Goal: Task Accomplishment & Management: Complete application form

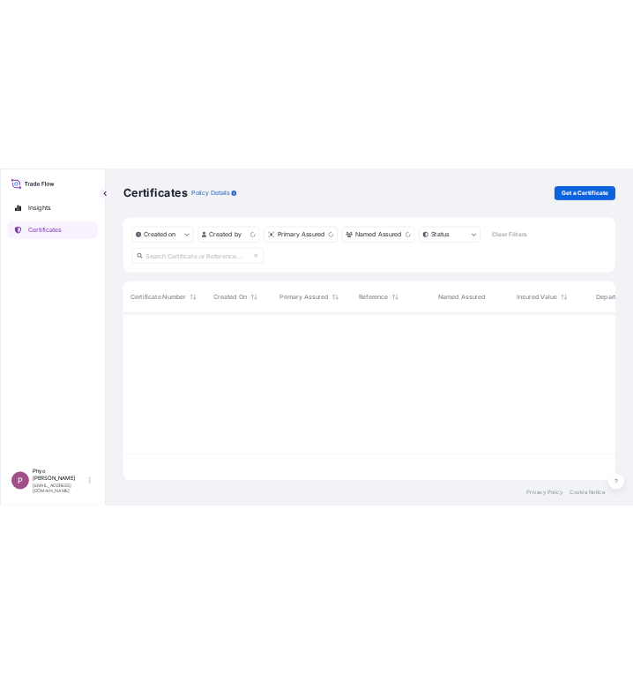
scroll to position [332, 975]
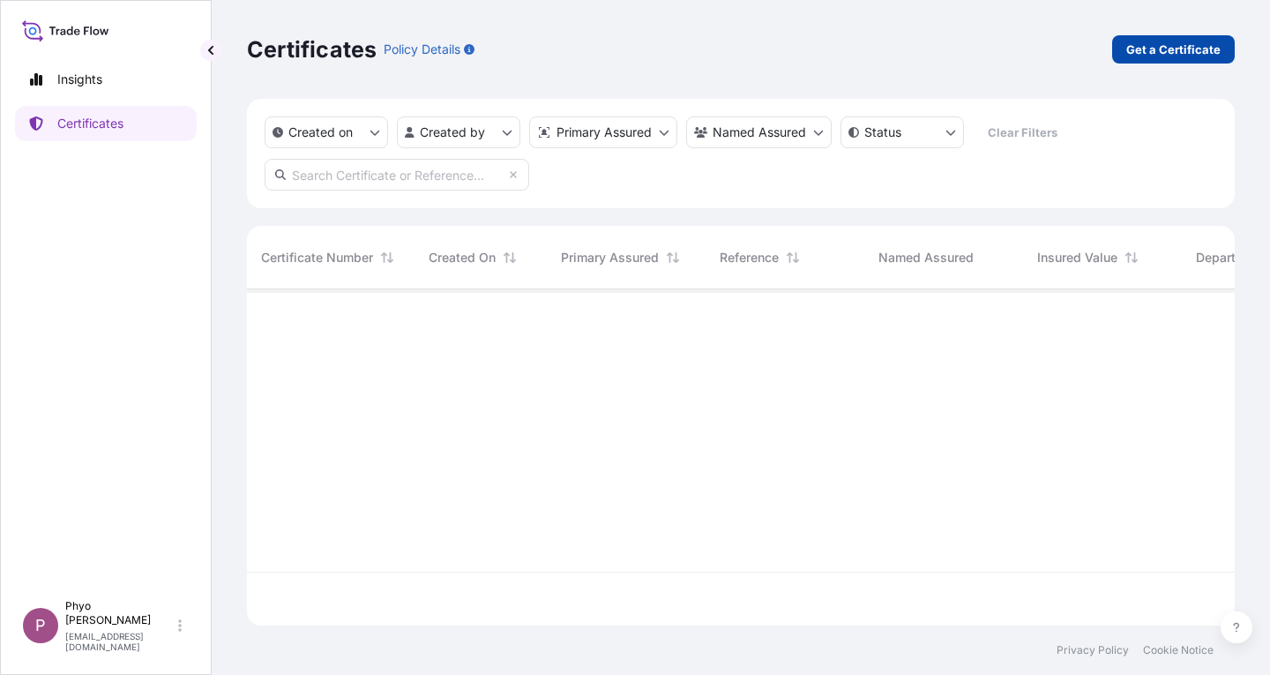
click at [1154, 55] on p "Get a Certificate" at bounding box center [1173, 50] width 94 height 18
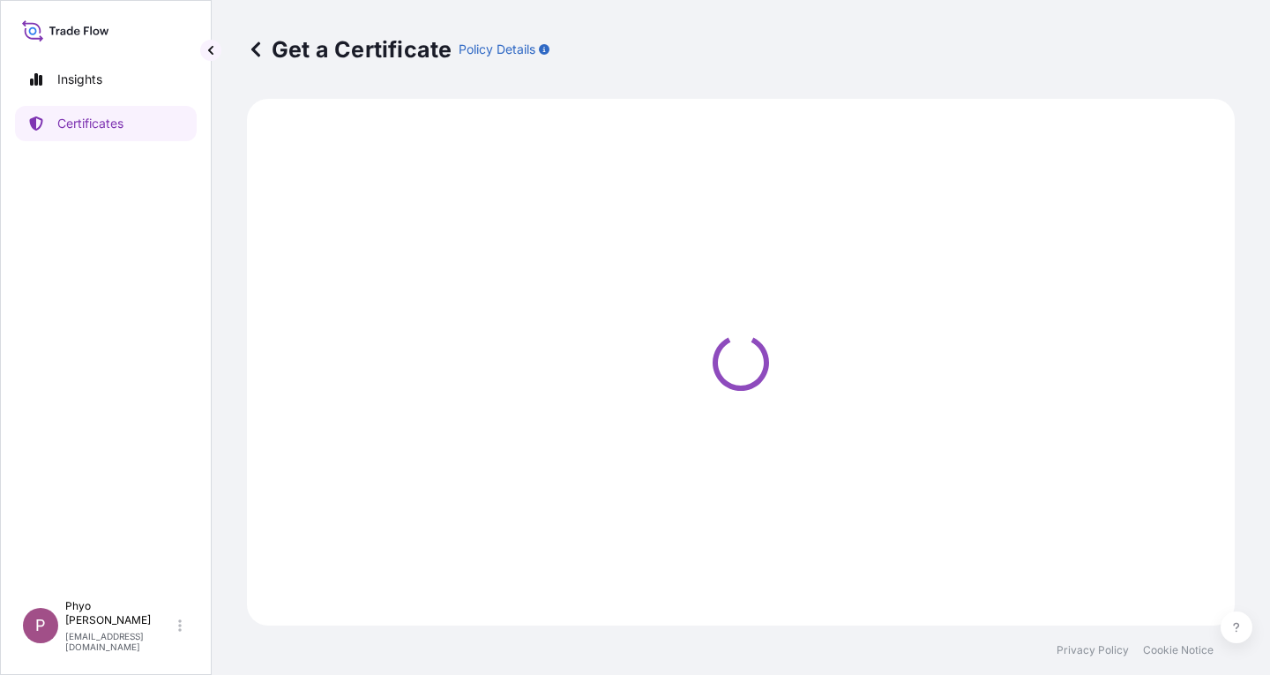
select select "Sea"
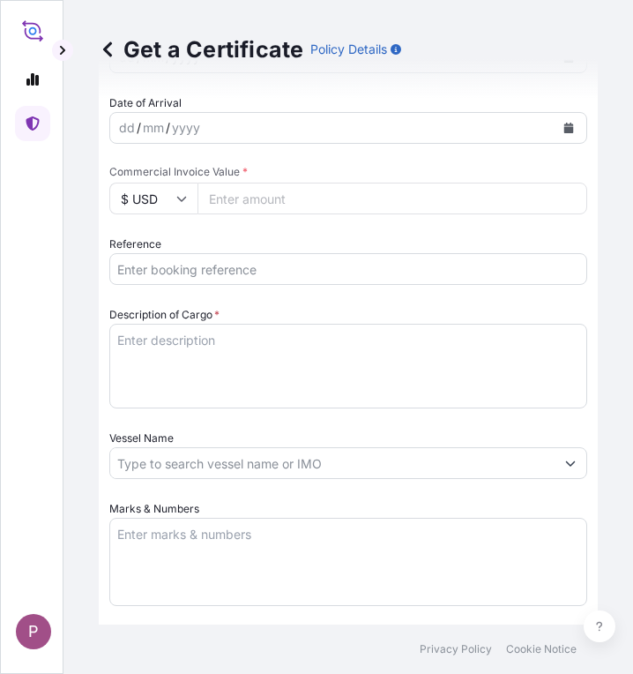
scroll to position [706, 0]
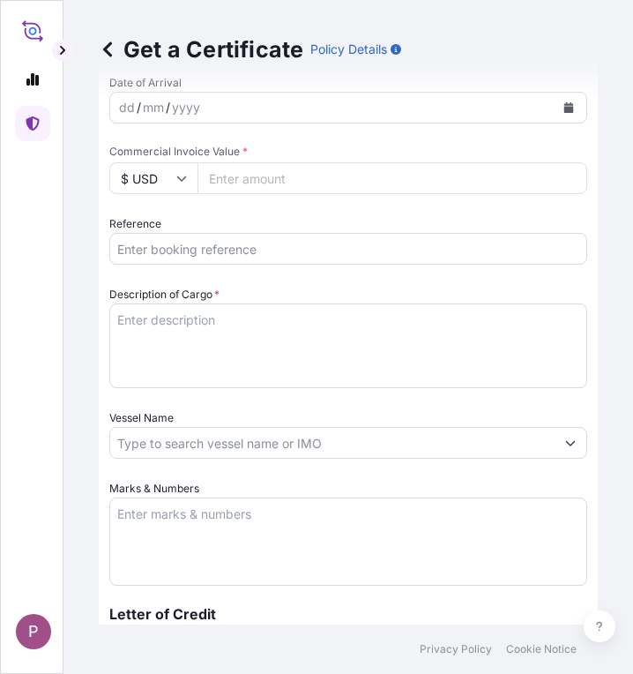
click at [151, 251] on input "Reference" at bounding box center [348, 249] width 478 height 32
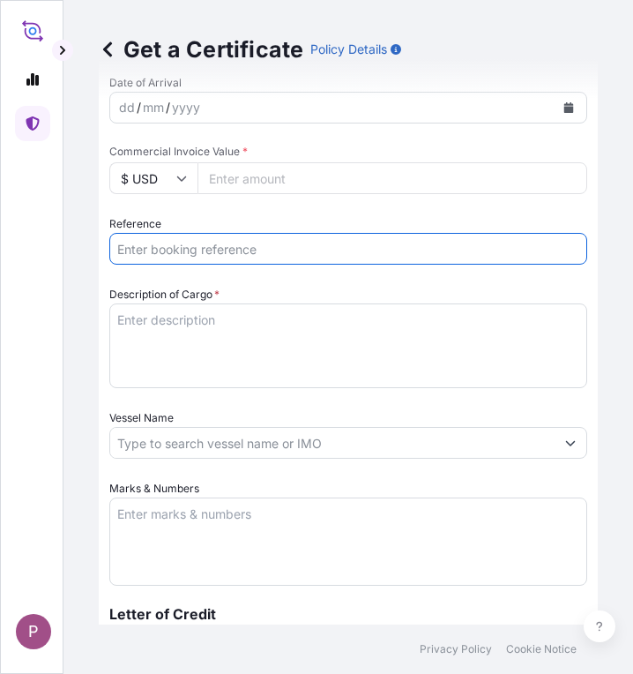
paste input "TTF-202516"
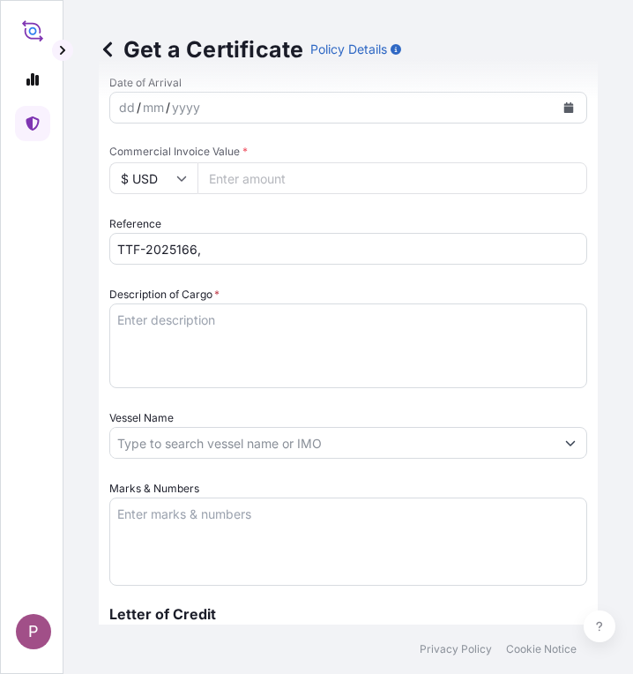
click at [228, 252] on input "TTF-2025166," at bounding box center [348, 249] width 478 height 32
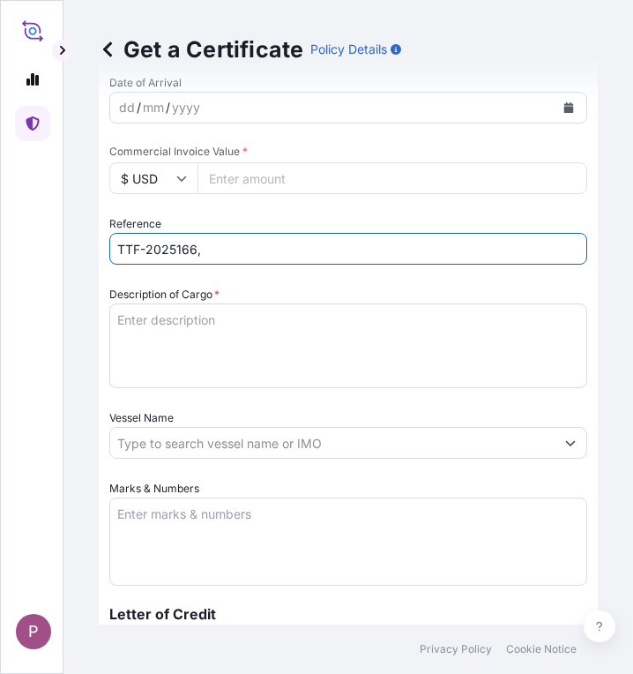
paste input "COAU7262244120"
type input "TTF-2025166, COAU7262244120"
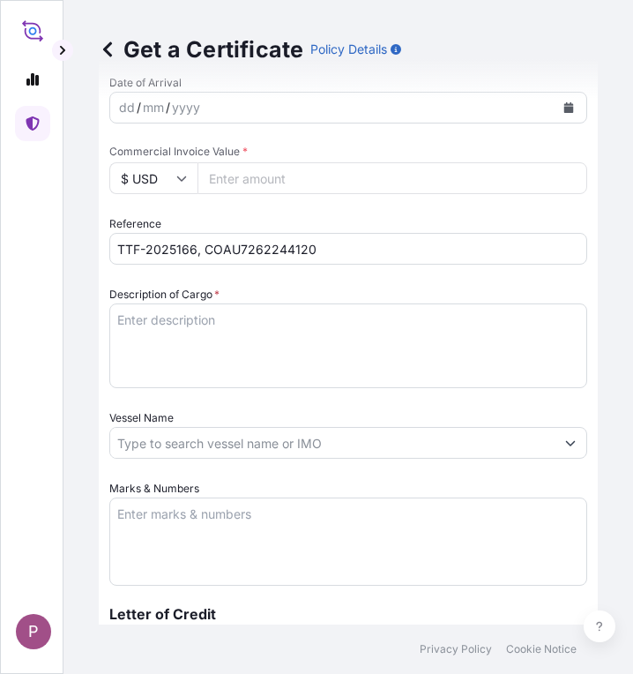
click at [148, 325] on textarea "Description of Cargo *" at bounding box center [348, 345] width 478 height 85
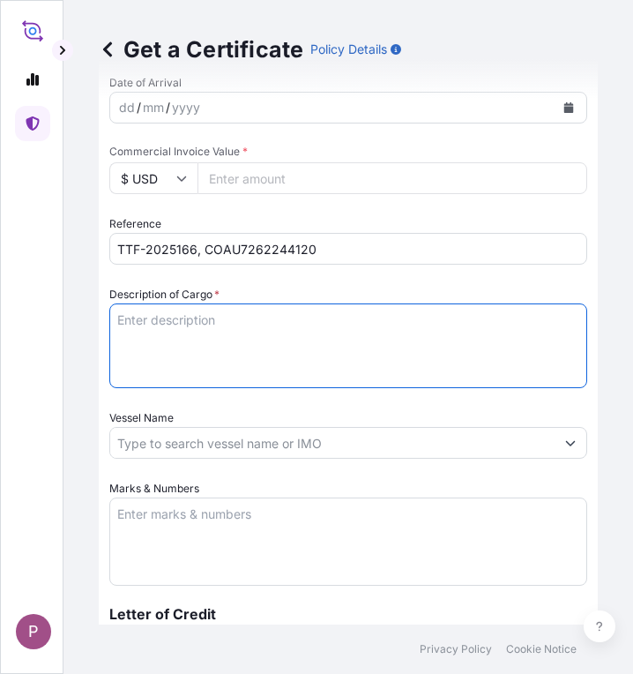
paste textarea "Fertilizer Kg 494,000.00 0.5500 271,700.00 Compound Fertilizer (Comet Vita) N :…"
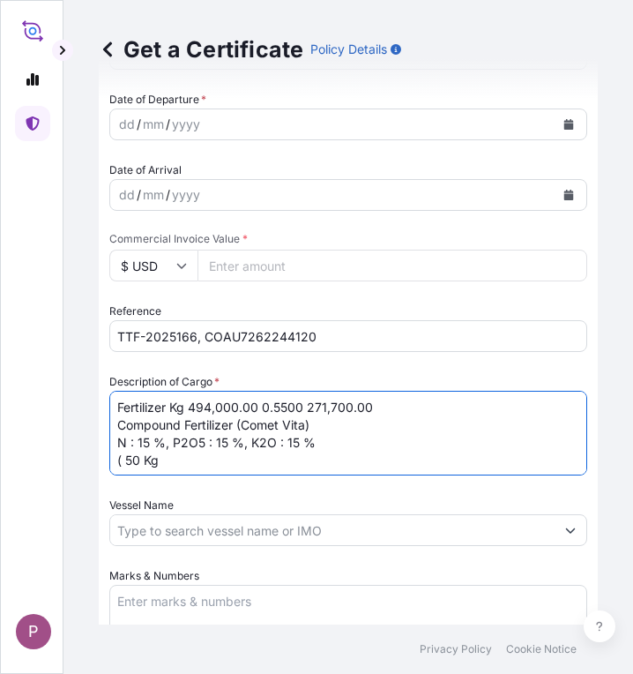
scroll to position [617, 0]
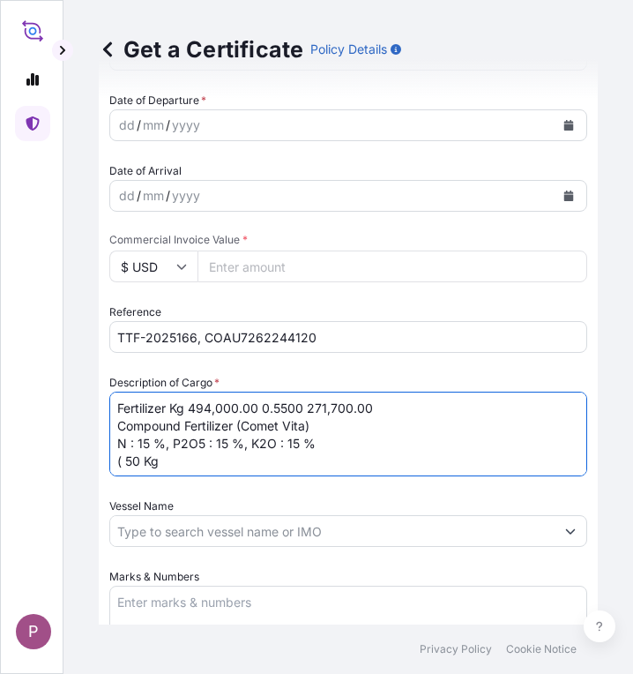
drag, startPoint x: 170, startPoint y: 407, endPoint x: 301, endPoint y: 402, distance: 130.6
click at [301, 402] on textarea "Fertilizer Kg 494,000.00 0.5500 271,700.00 Compound Fertilizer (Comet Vita) N :…" at bounding box center [348, 434] width 478 height 85
click at [301, 402] on textarea "Fertilizer 271,700.00 Compound Fertilizer (Comet Vita) N : 15 %, P2O5 : 15 %, K…" at bounding box center [348, 434] width 478 height 85
type textarea "Fertilizer Compound Fertilizer (Comet Vita) N : 15 %, P2O5 : 15 %, K2O : 15 % (…"
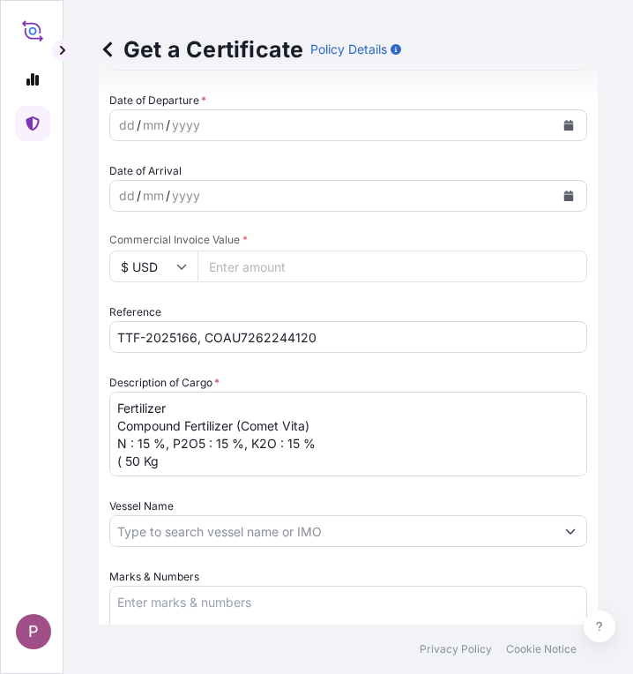
click at [243, 260] on input "Commercial Invoice Value *" at bounding box center [393, 266] width 390 height 32
paste input "298870"
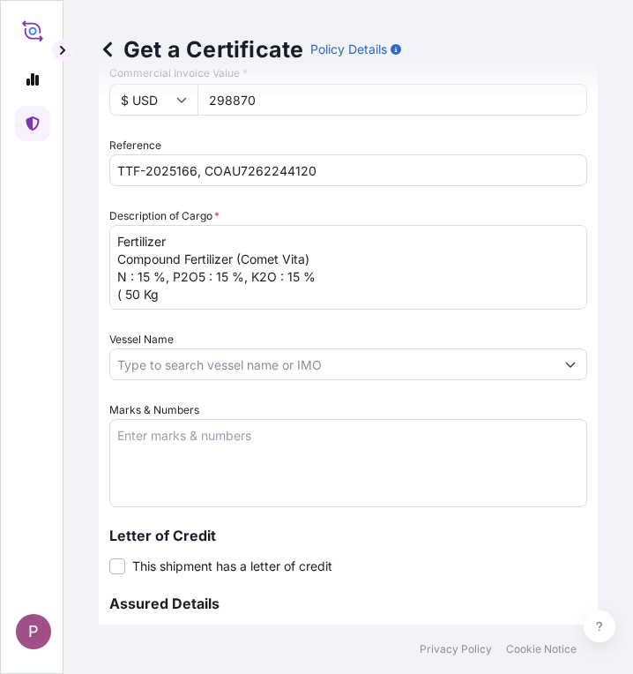
scroll to position [794, 0]
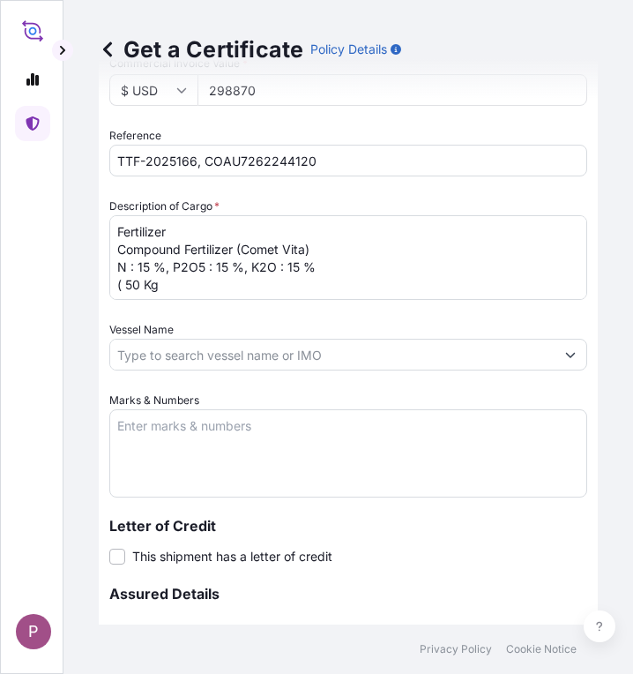
type input "298870"
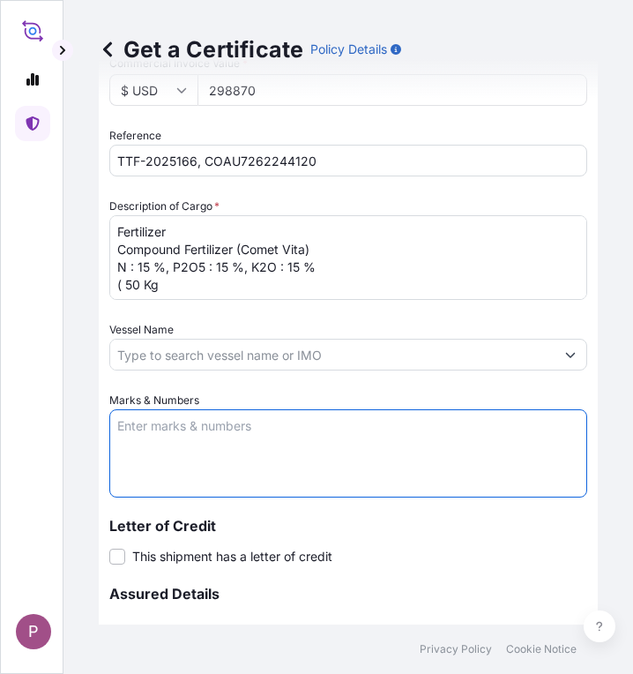
click at [172, 445] on textarea "Marks & Numbers" at bounding box center [348, 453] width 478 height 88
paste textarea "Myanma Awba Industries Co.,Ltd [STREET_ADDRESS][PERSON_NAME]"
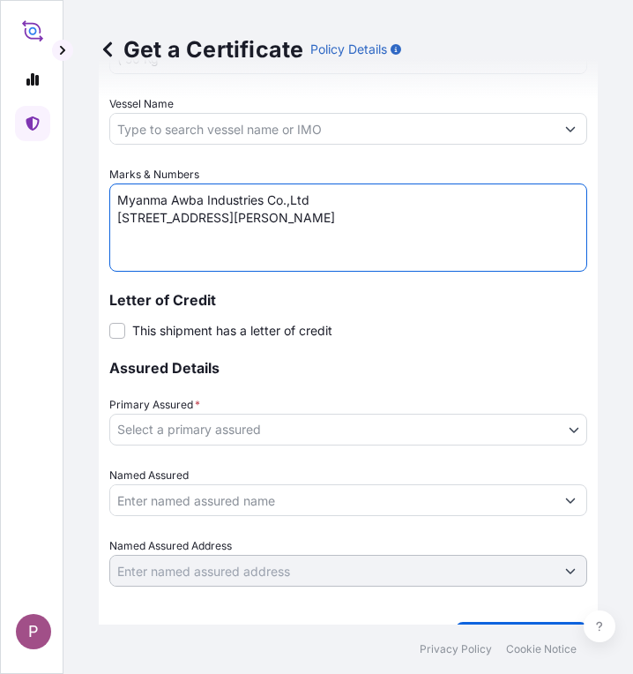
scroll to position [1058, 0]
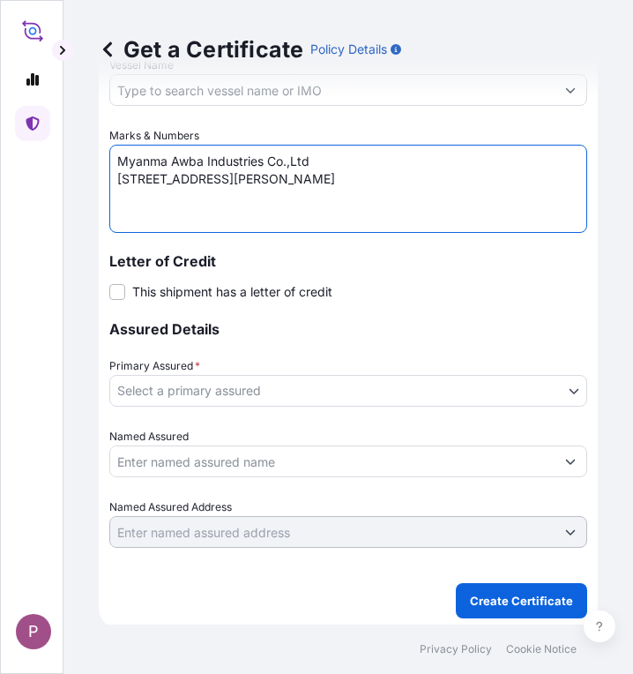
type textarea "Myanma Awba Industries Co.,Ltd [STREET_ADDRESS][PERSON_NAME]"
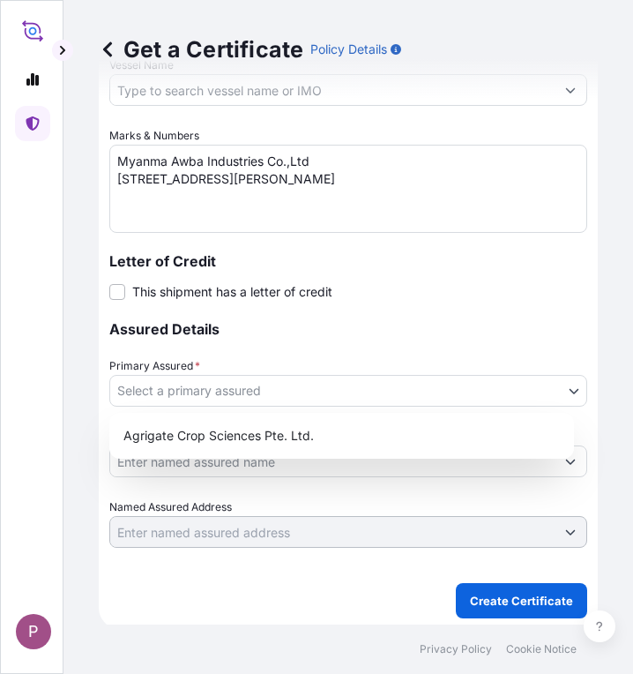
click at [299, 389] on body "P Get a Certificate Policy Details Route Details Cover door to port - Add loadi…" at bounding box center [316, 337] width 633 height 674
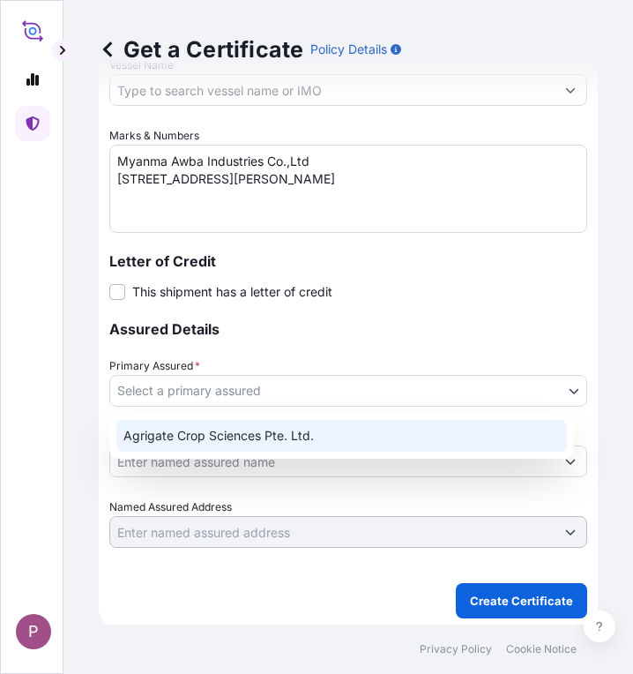
click at [309, 443] on div "Agrigate Crop Sciences Pte. Ltd." at bounding box center [341, 436] width 451 height 32
select select "31456"
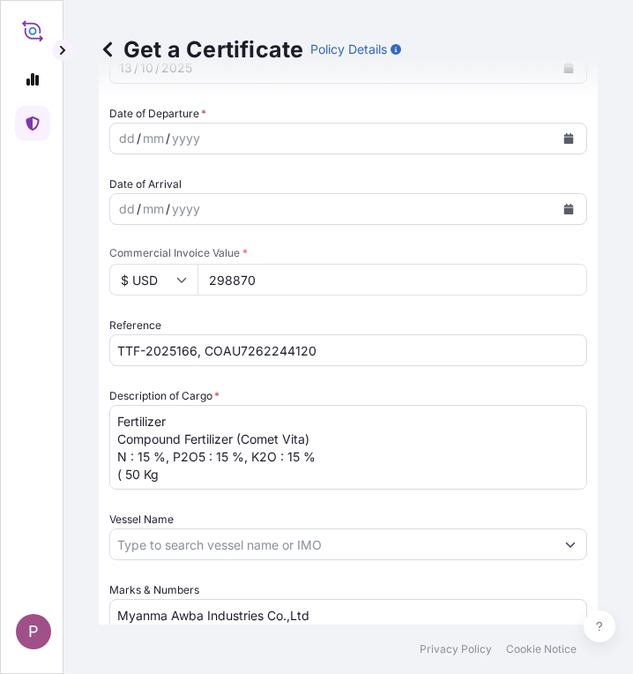
scroll to position [529, 0]
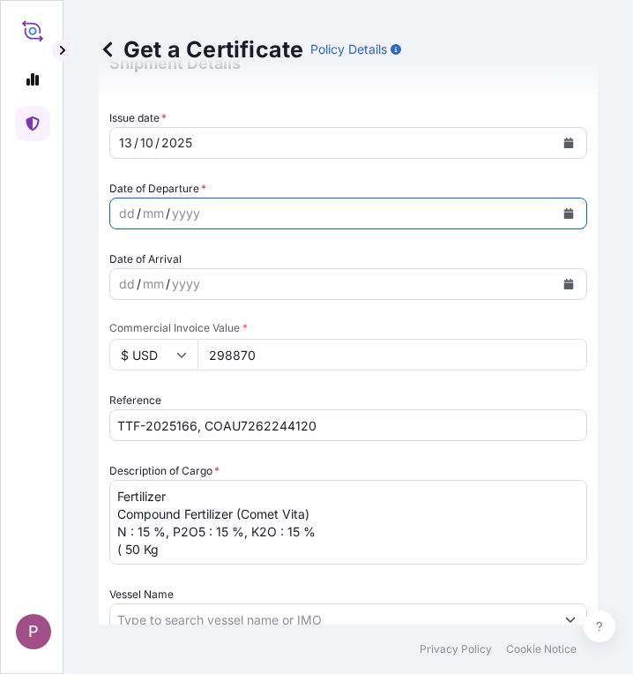
click at [564, 213] on icon "Calendar" at bounding box center [569, 213] width 10 height 11
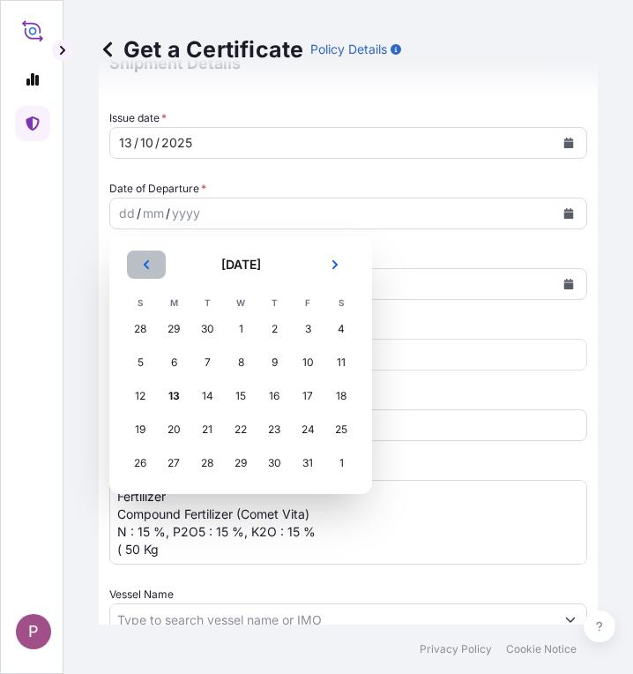
click at [144, 265] on icon "Previous" at bounding box center [146, 264] width 5 height 9
click at [242, 395] on div "17" at bounding box center [241, 396] width 32 height 32
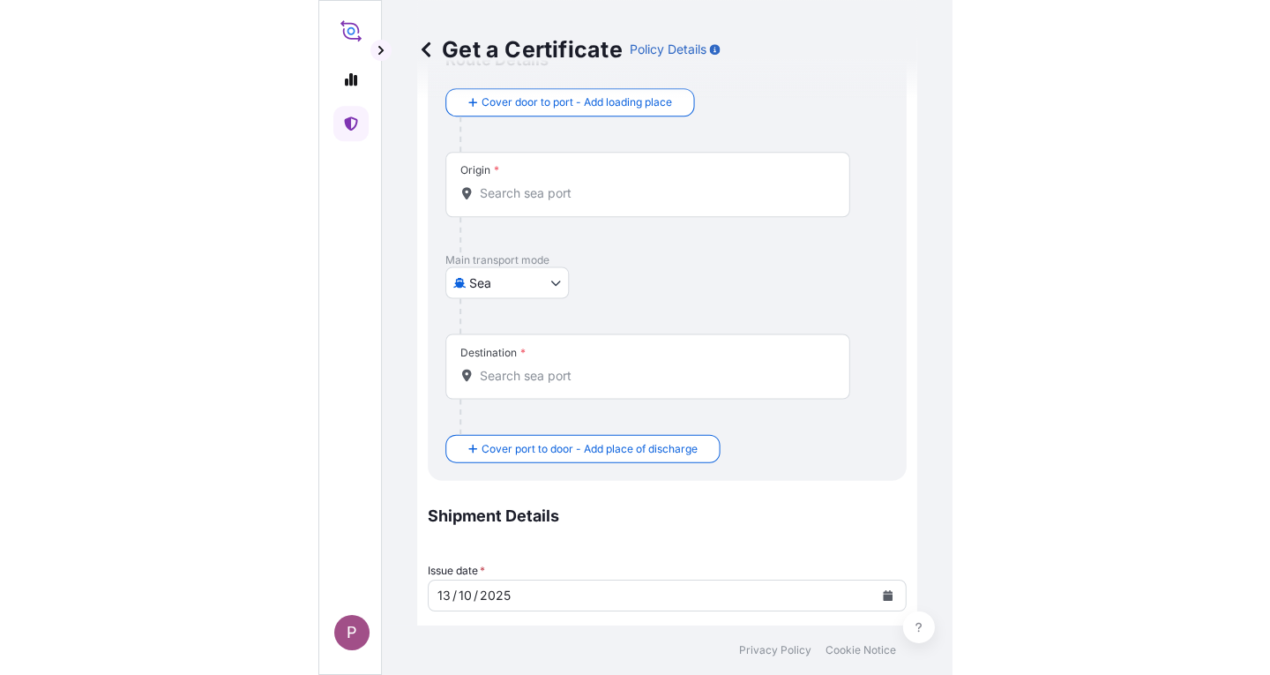
scroll to position [0, 0]
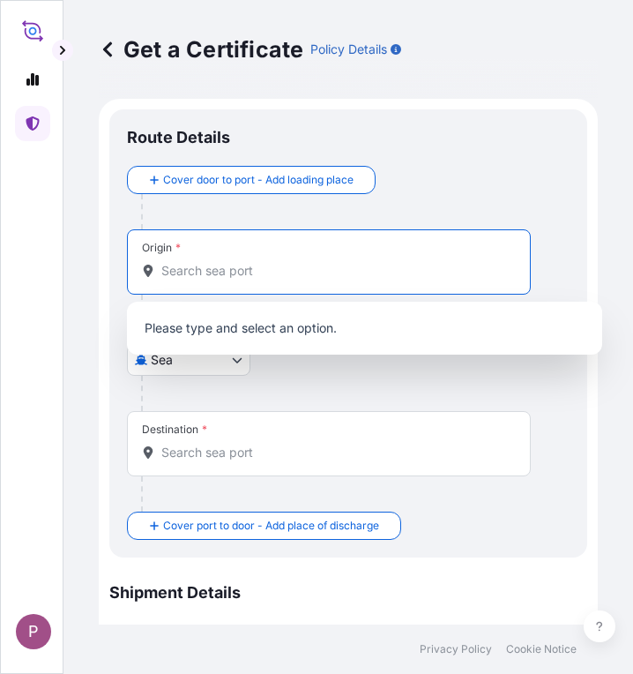
click at [201, 266] on input "Origin *" at bounding box center [334, 271] width 347 height 18
type input "F"
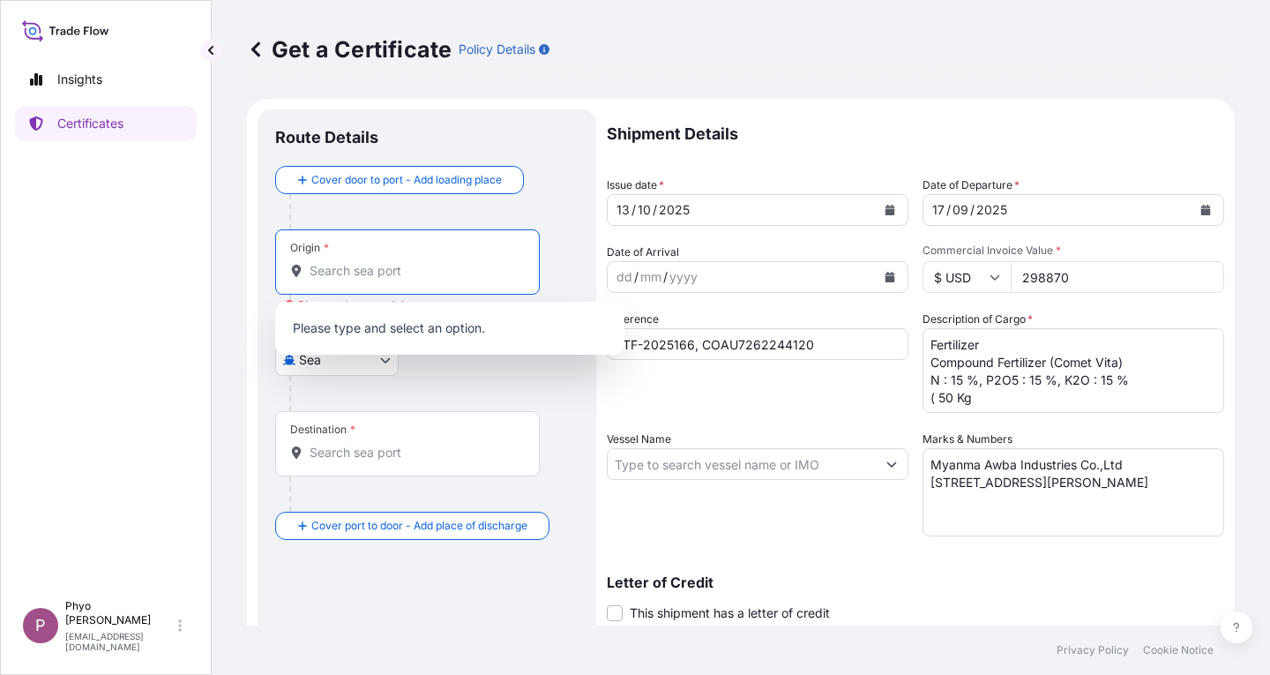
click at [774, 343] on input "TTF-2025166, COAU7262244120" at bounding box center [758, 344] width 302 height 32
click at [342, 275] on input "Origin * Please select an origin" at bounding box center [414, 271] width 208 height 18
type input "f"
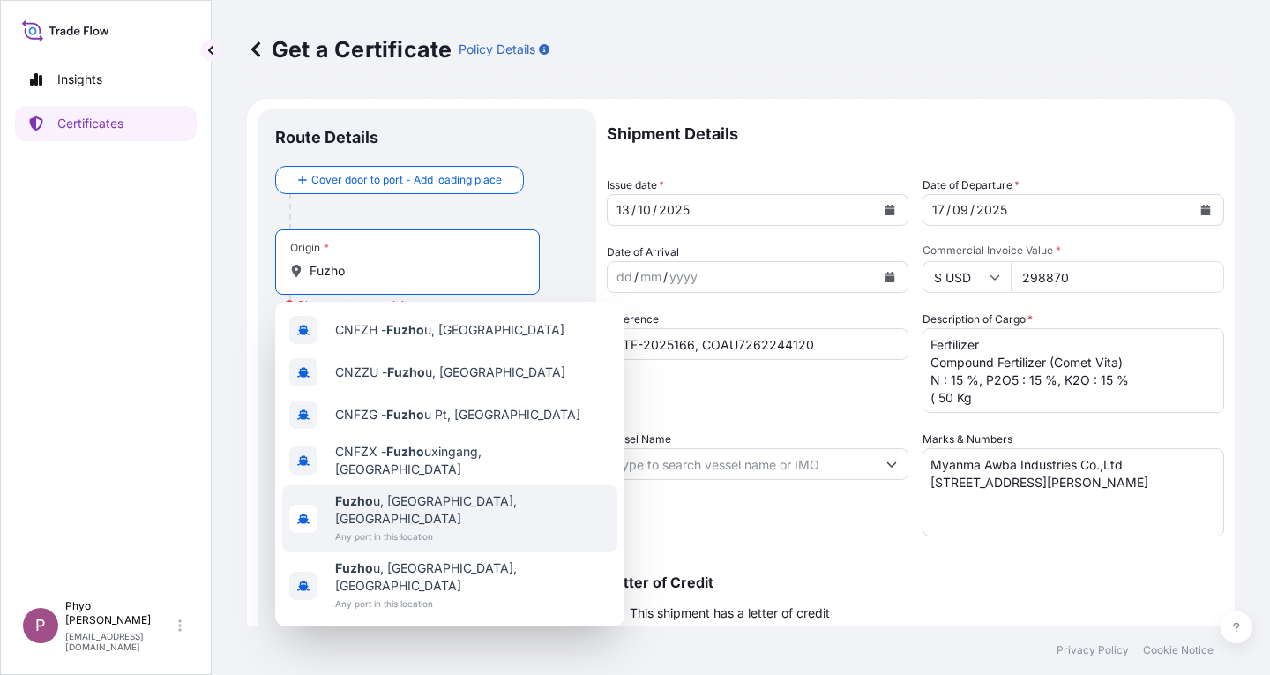
click at [460, 527] on span "Any port in this location" at bounding box center [472, 536] width 275 height 18
type input "[GEOGRAPHIC_DATA], [GEOGRAPHIC_DATA], [GEOGRAPHIC_DATA]"
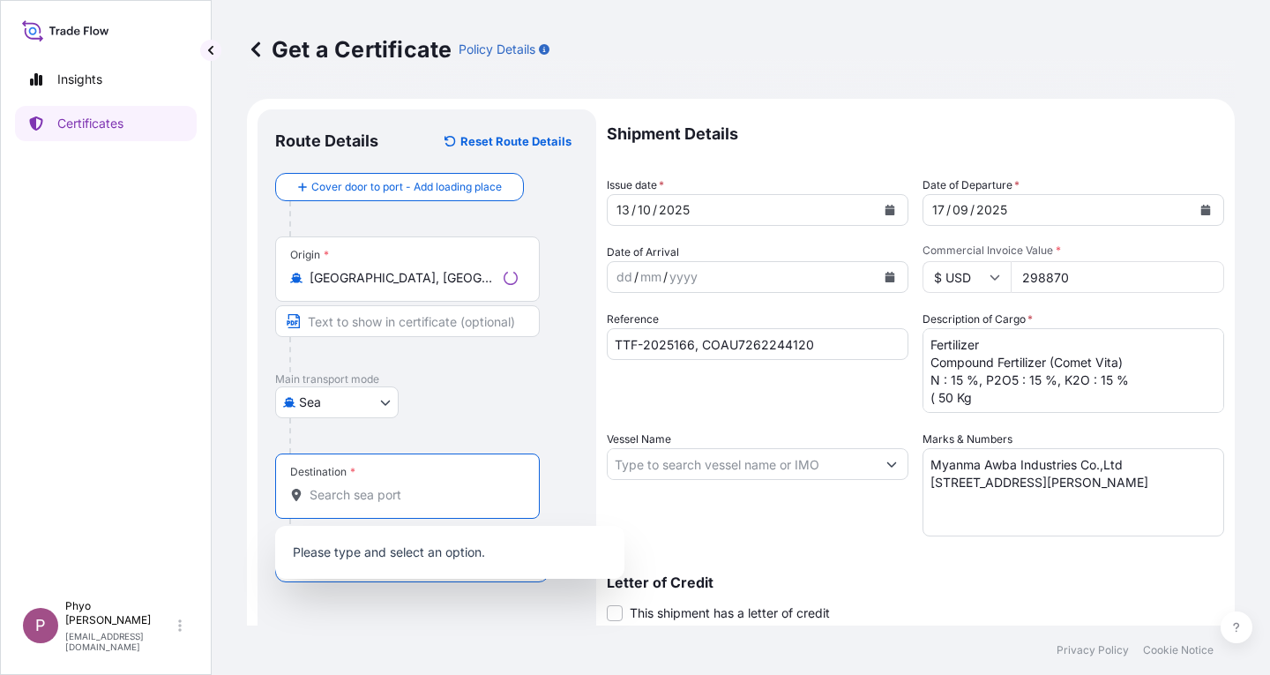
click at [373, 497] on input "Destination *" at bounding box center [414, 495] width 208 height 18
type input "ပ"
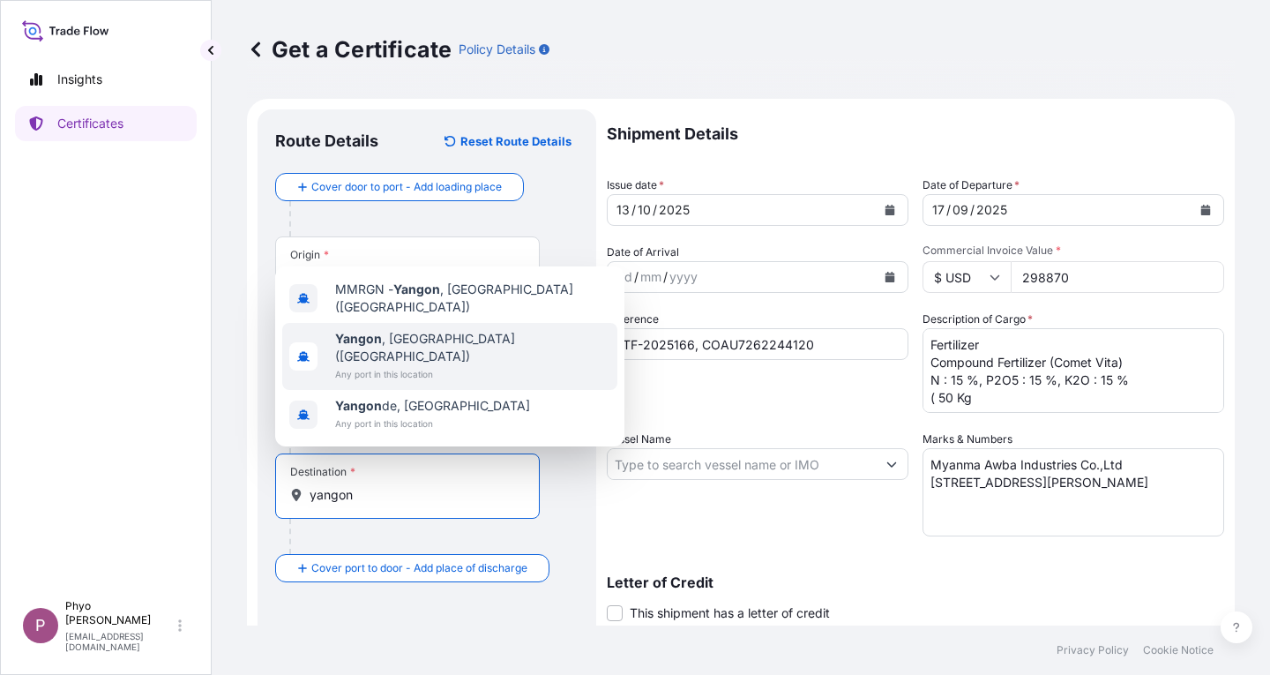
click at [416, 370] on span "Any port in this location" at bounding box center [472, 374] width 275 height 18
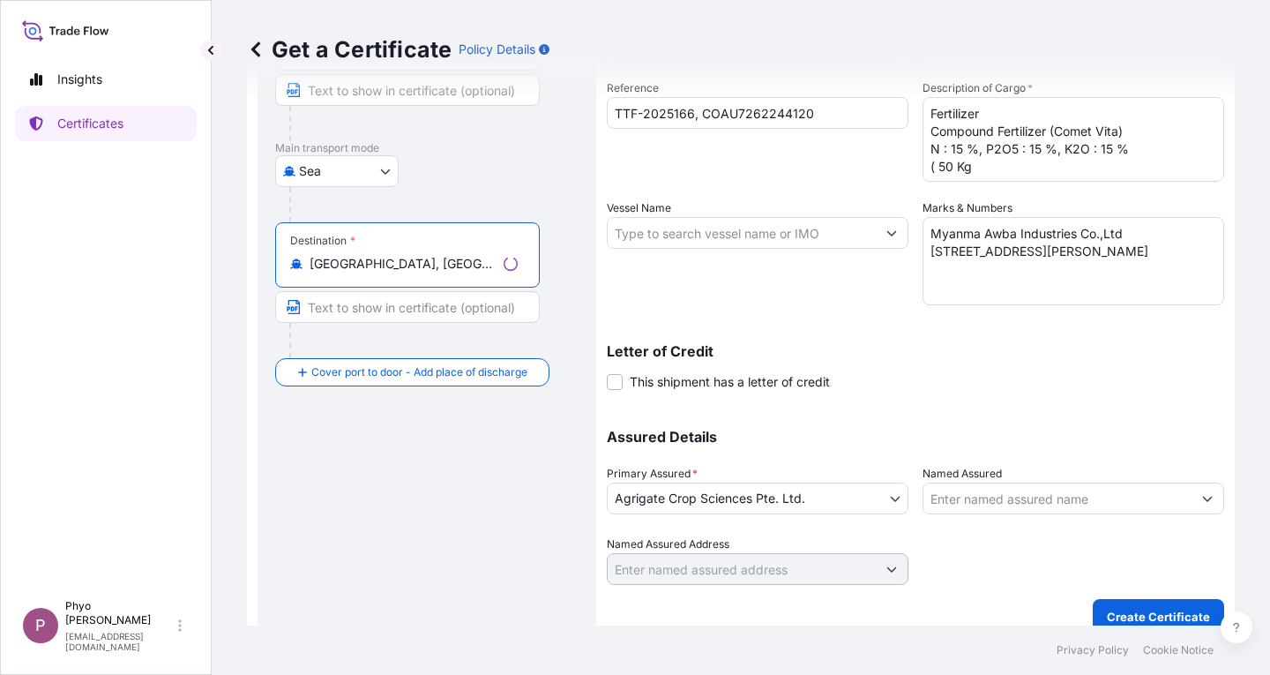
scroll to position [250, 0]
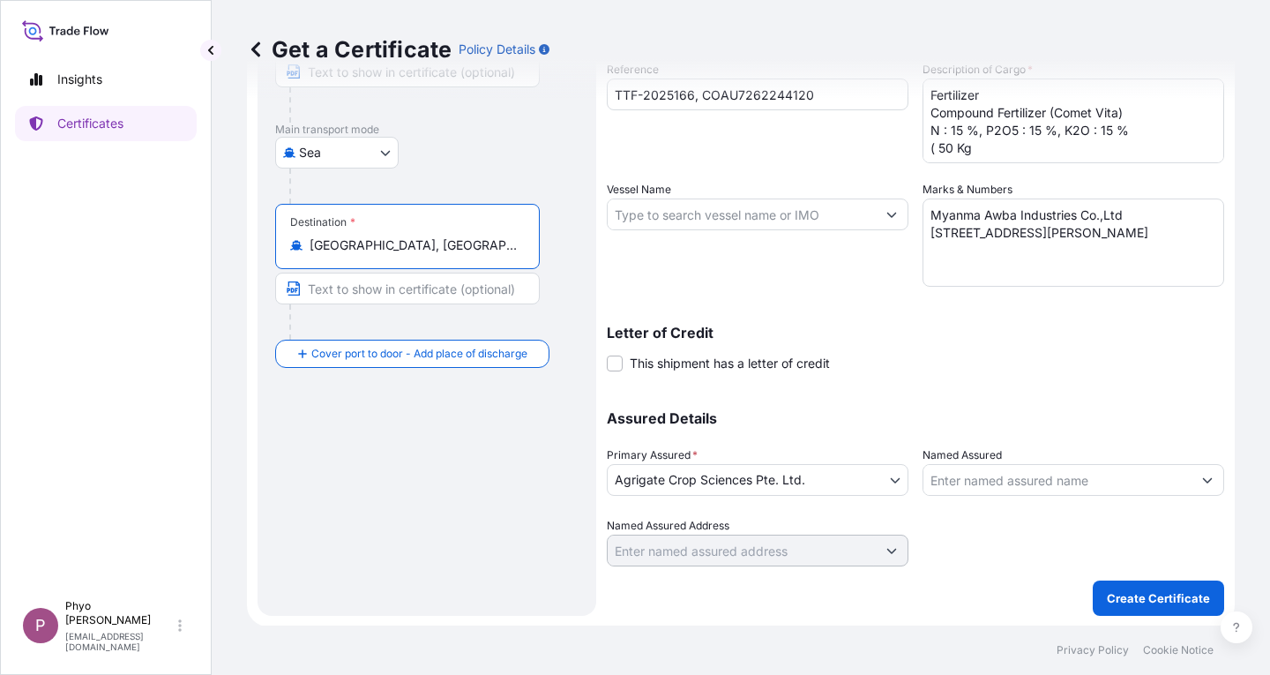
type input "[GEOGRAPHIC_DATA], [GEOGRAPHIC_DATA] ([GEOGRAPHIC_DATA])"
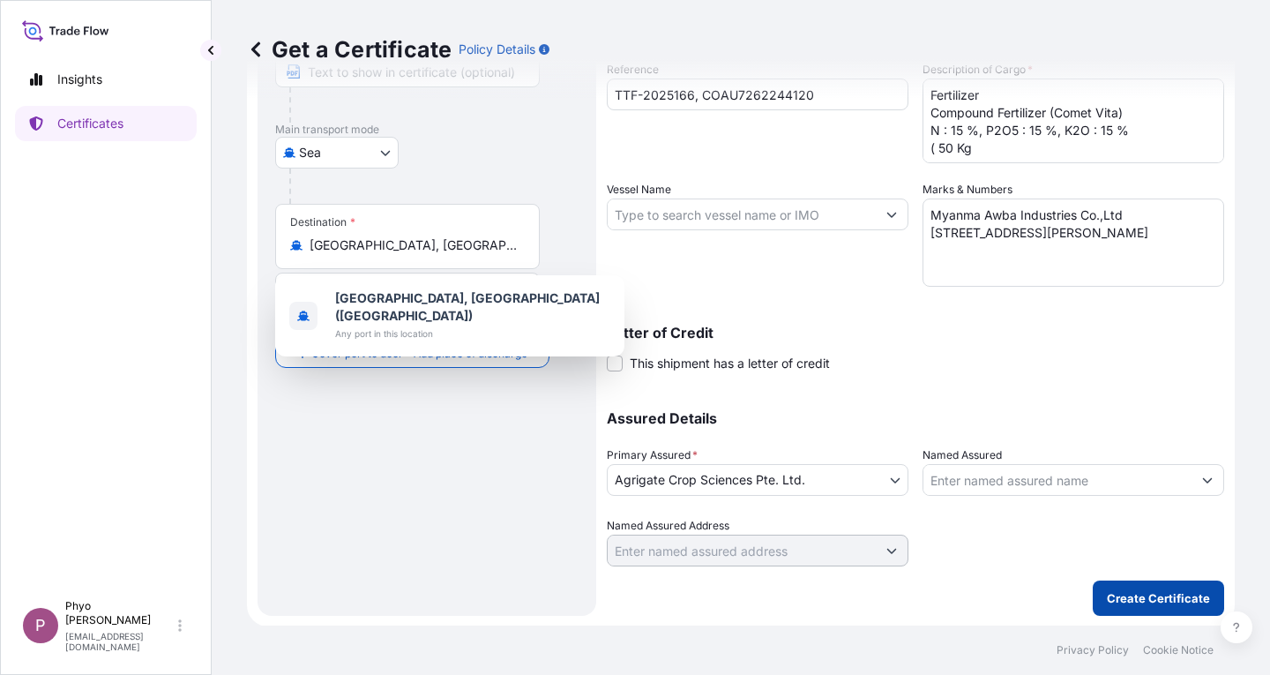
click at [1139, 600] on p "Create Certificate" at bounding box center [1158, 598] width 103 height 18
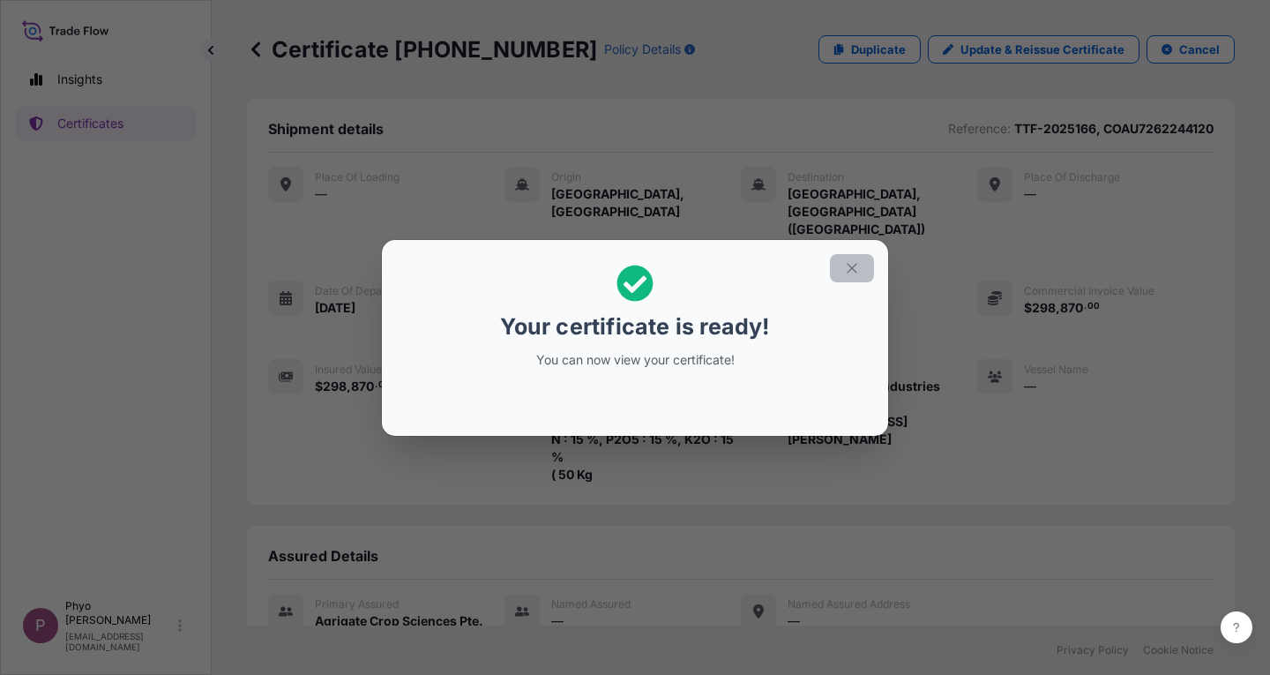
click at [853, 268] on icon "button" at bounding box center [852, 268] width 16 height 16
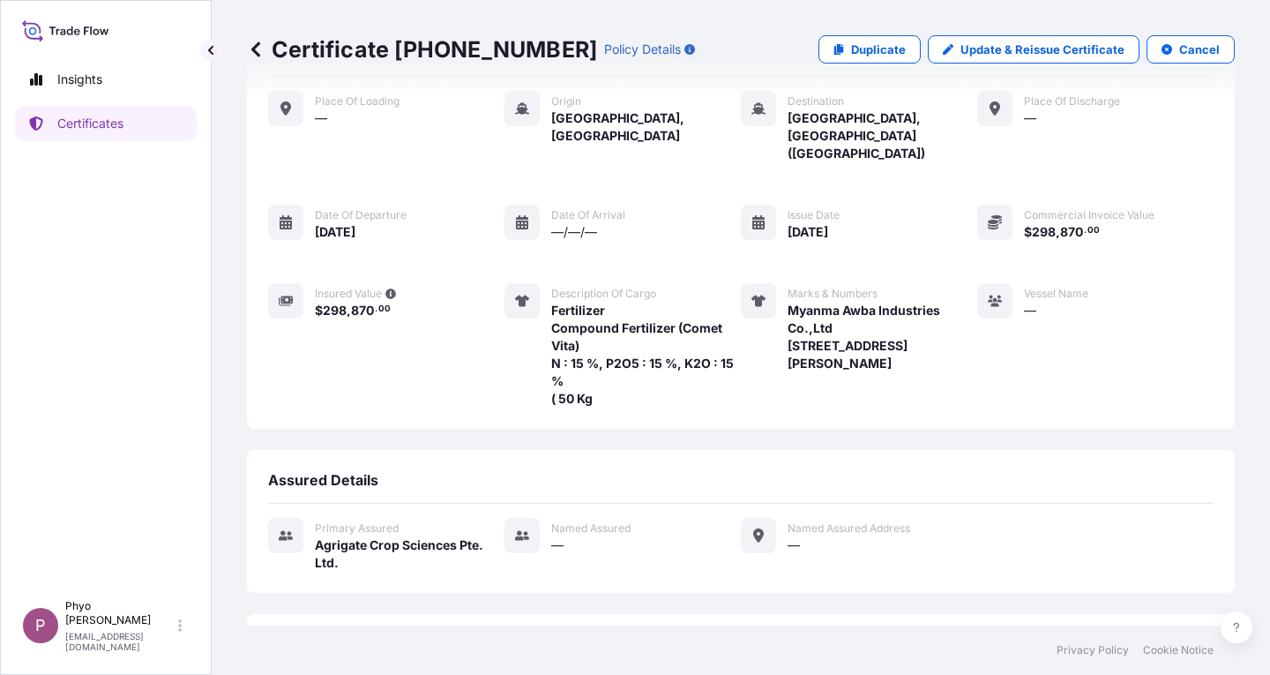
scroll to position [210, 0]
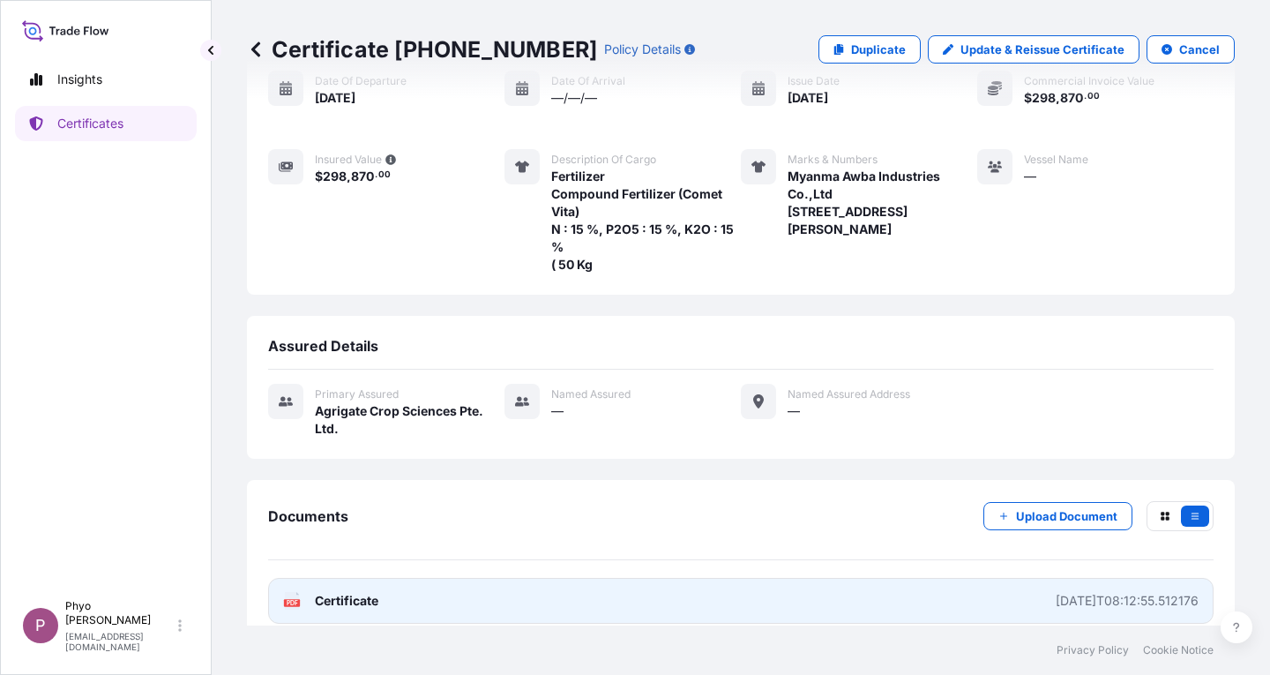
click at [978, 585] on link "PDF Certificate [DATE]T08:12:55.512176" at bounding box center [740, 601] width 945 height 46
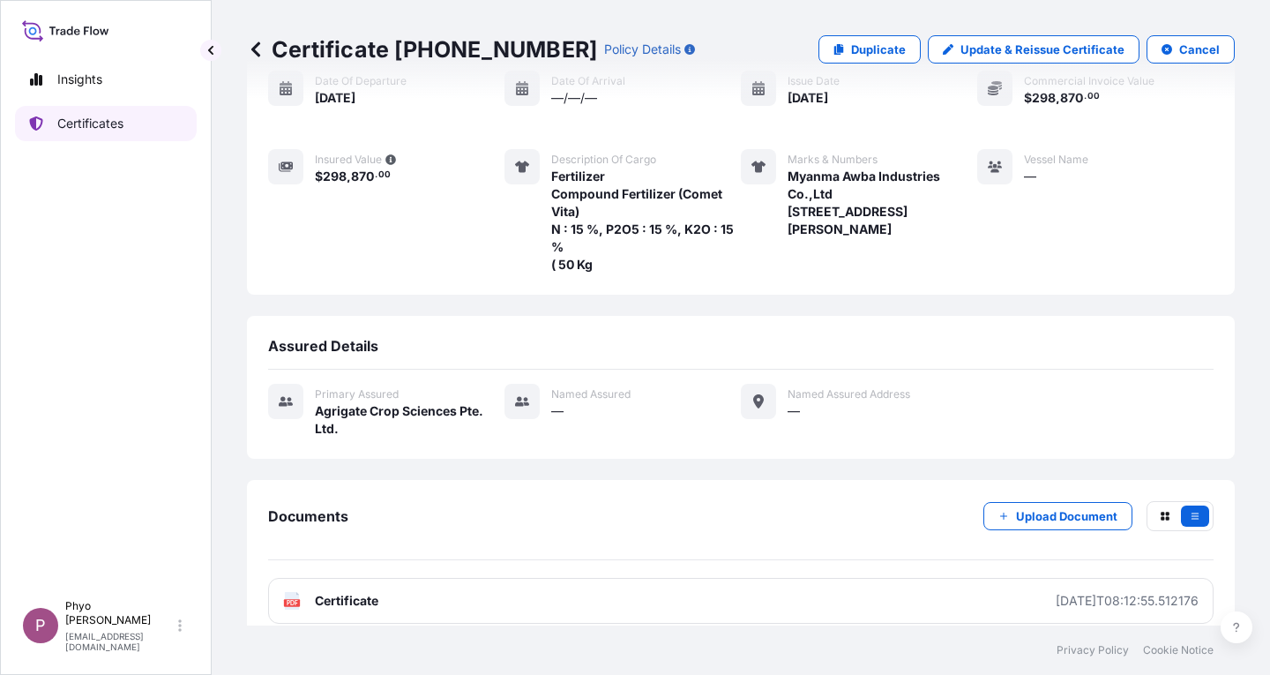
click at [112, 125] on p "Certificates" at bounding box center [90, 124] width 66 height 18
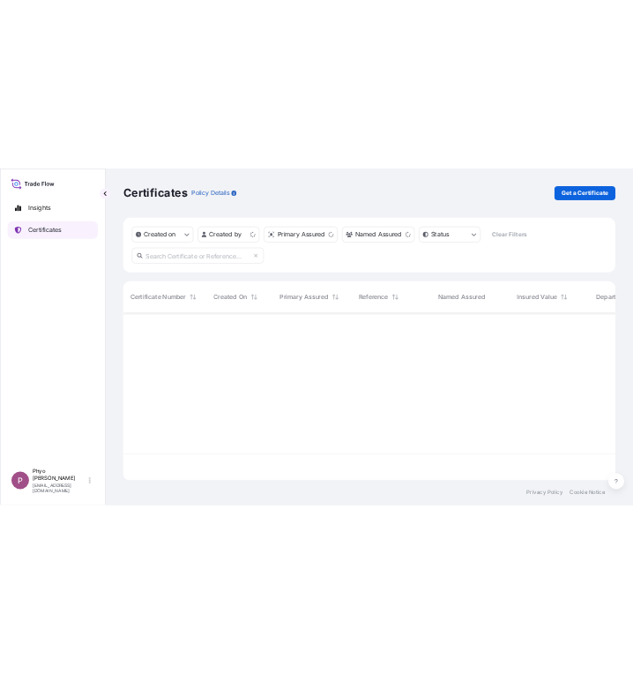
scroll to position [332, 975]
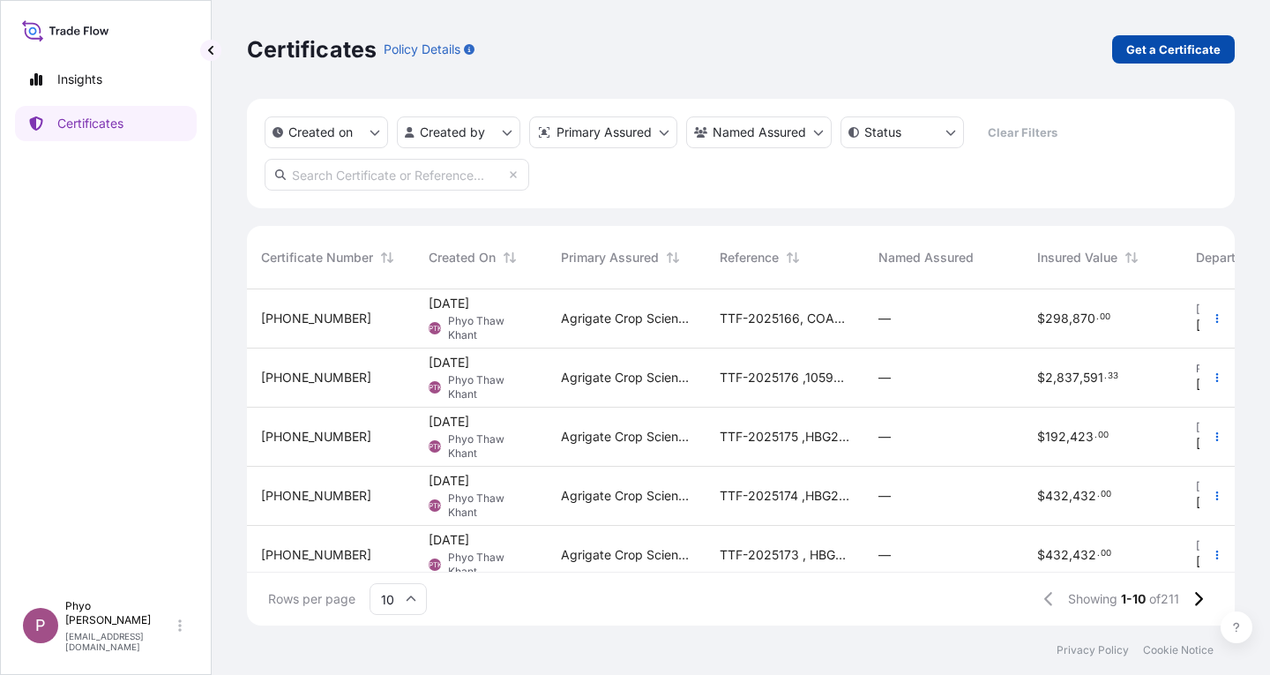
click at [1159, 54] on p "Get a Certificate" at bounding box center [1173, 50] width 94 height 18
select select "Sea"
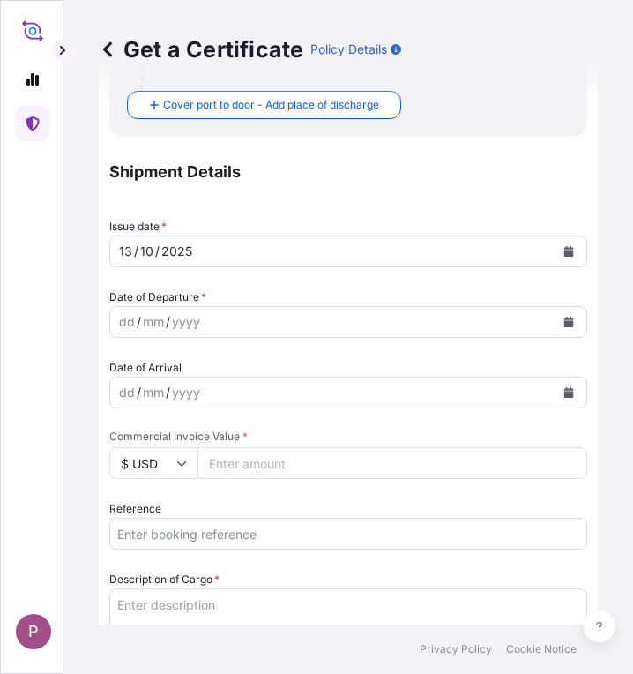
scroll to position [529, 0]
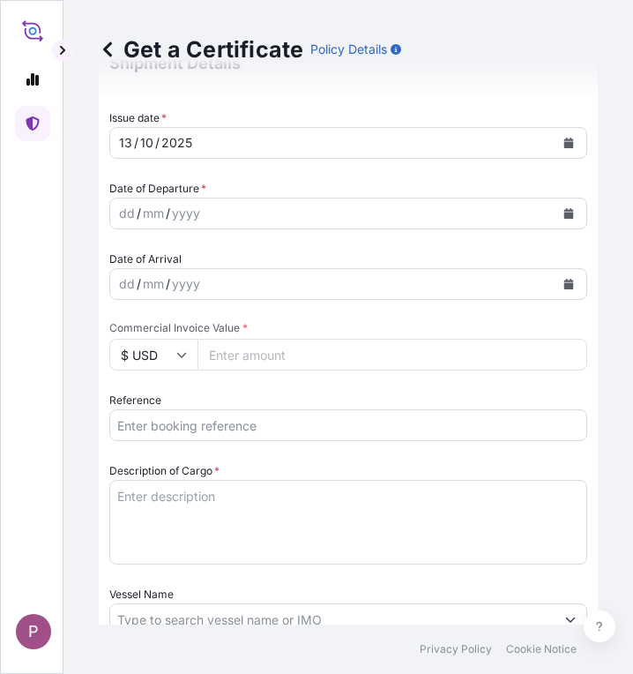
click at [165, 423] on input "Reference" at bounding box center [348, 425] width 478 height 32
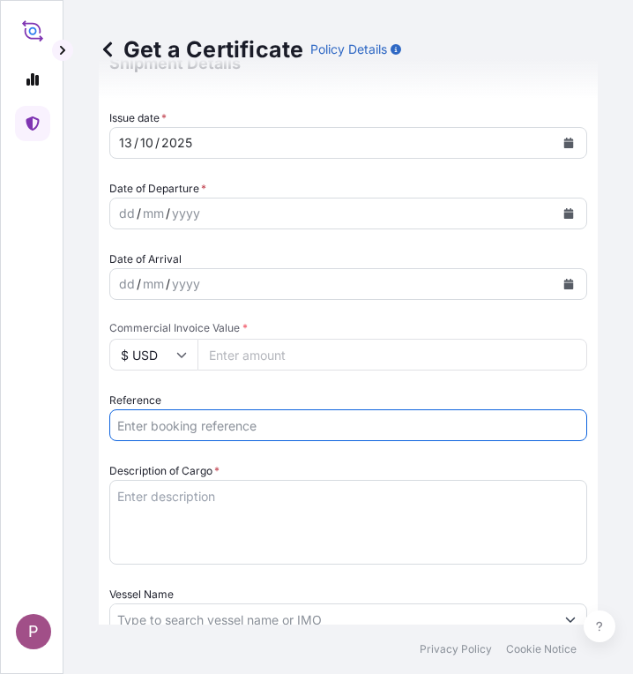
paste input "TTF-2025167"
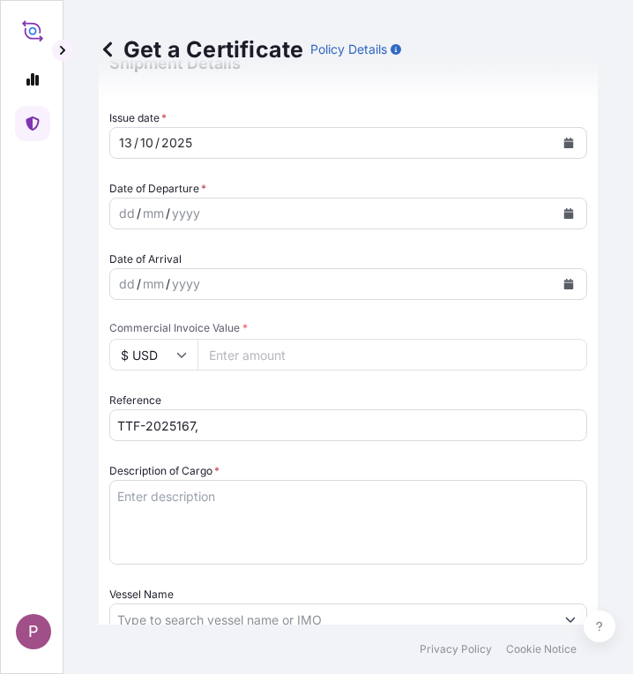
click at [239, 428] on input "TTF-2025167," at bounding box center [348, 425] width 478 height 32
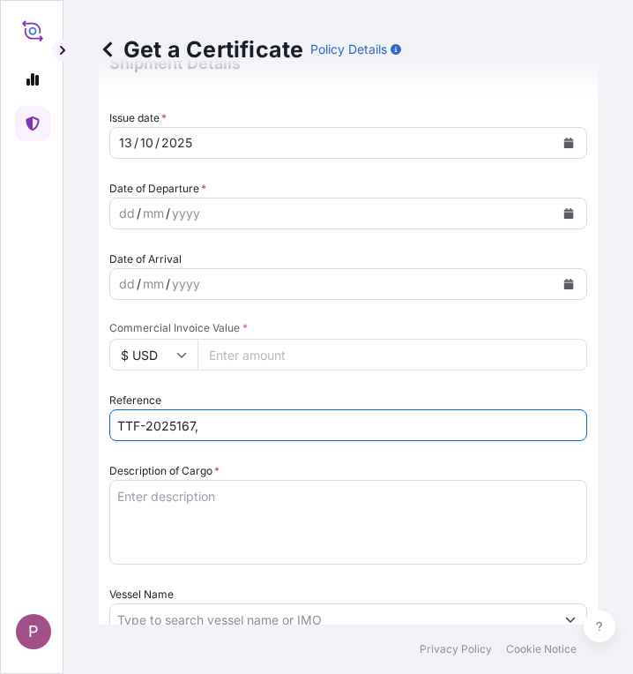
paste input "COAU7262246380"
type input "TTF-2025167,COAU7262246380"
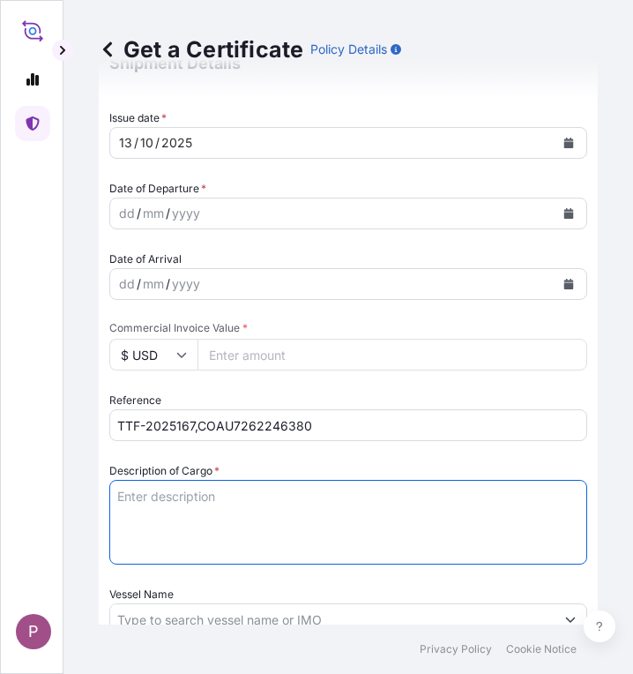
click at [139, 499] on textarea "Description of Cargo *" at bounding box center [348, 522] width 478 height 85
paste textarea "Fertilizer Kg 490,000.00 0.5500 269,500.00 Compound Fertilizer (Comet Vita) N :…"
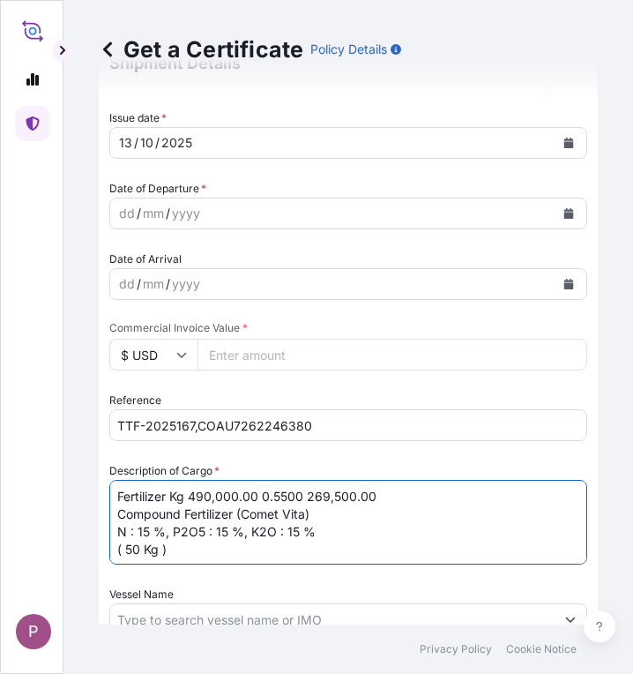
drag, startPoint x: 171, startPoint y: 497, endPoint x: 303, endPoint y: 487, distance: 131.8
click at [303, 487] on textarea "Fertilizer Kg 490,000.00 0.5500 269,500.00 Compound Fertilizer (Comet Vita) N :…" at bounding box center [348, 522] width 478 height 85
type textarea "Fertilizer Compound Fertilizer (Comet Vita) N : 15 %, P2O5 : 15 %, K2O : 15 % (…"
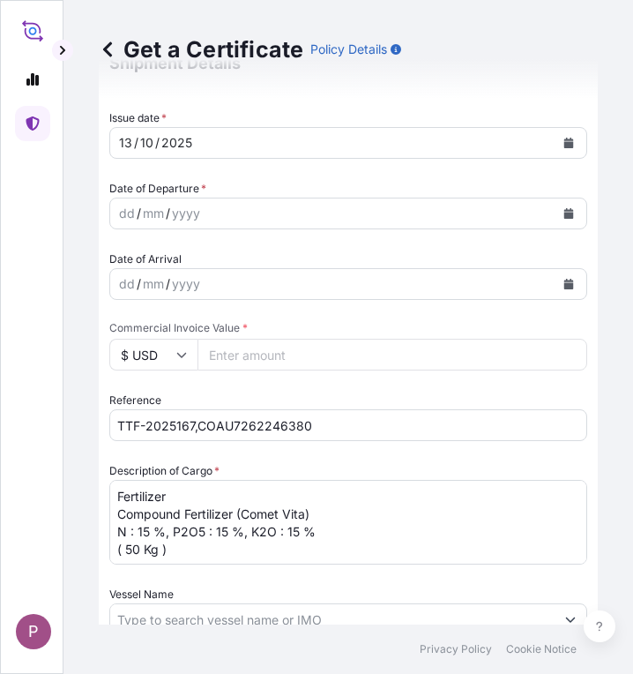
click at [262, 354] on input "Commercial Invoice Value *" at bounding box center [393, 355] width 390 height 32
paste input "296450"
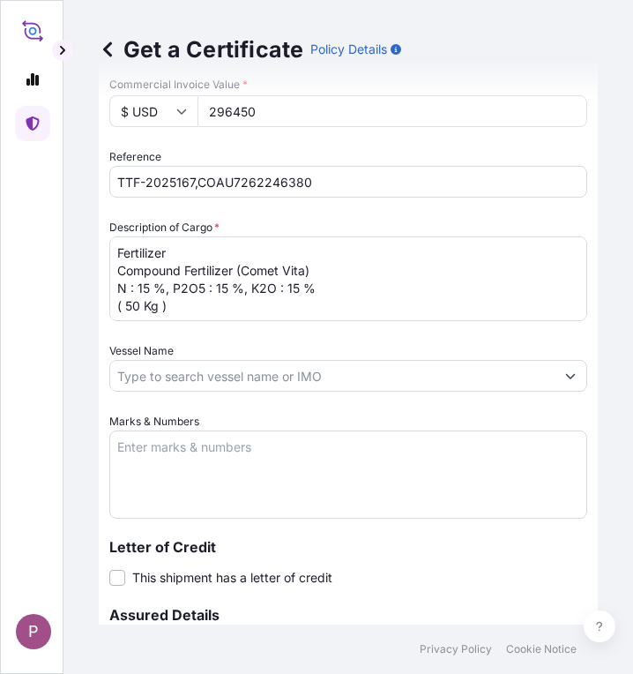
scroll to position [794, 0]
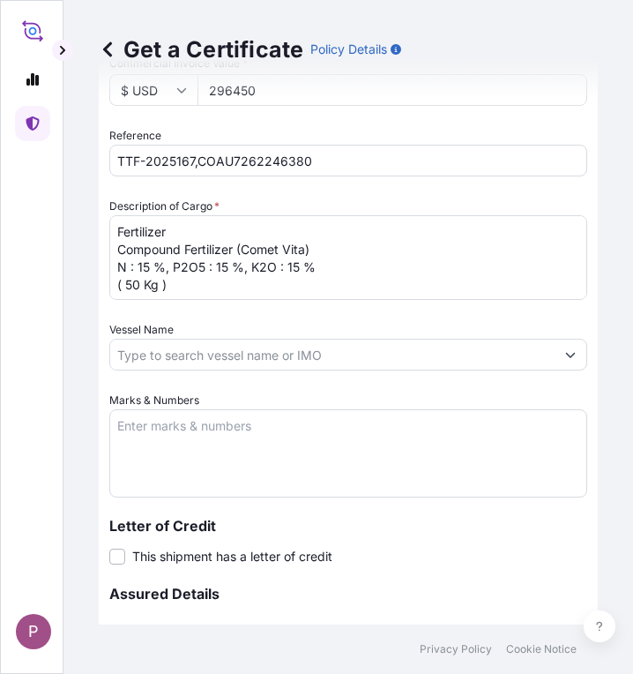
type input "296450"
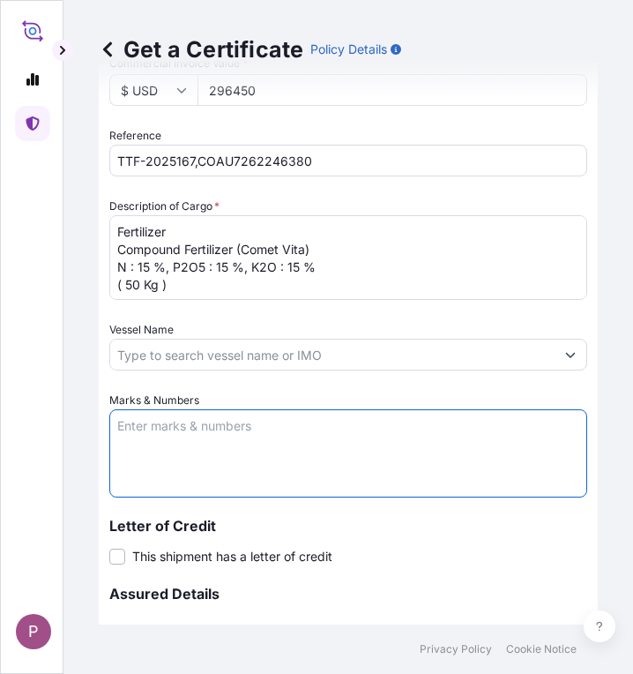
click at [180, 433] on textarea "Marks & Numbers" at bounding box center [348, 453] width 478 height 88
paste textarea "Myanma Awba Industries Co.,Ltd [STREET_ADDRESS][PERSON_NAME]"
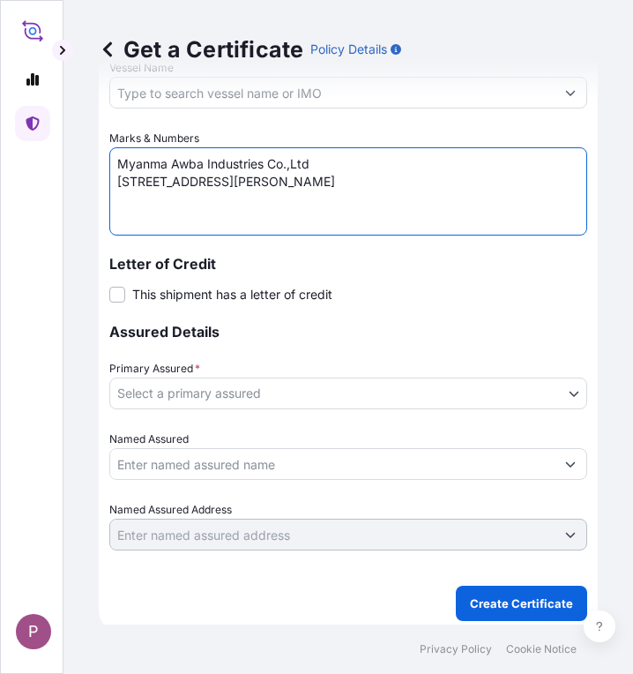
scroll to position [1058, 0]
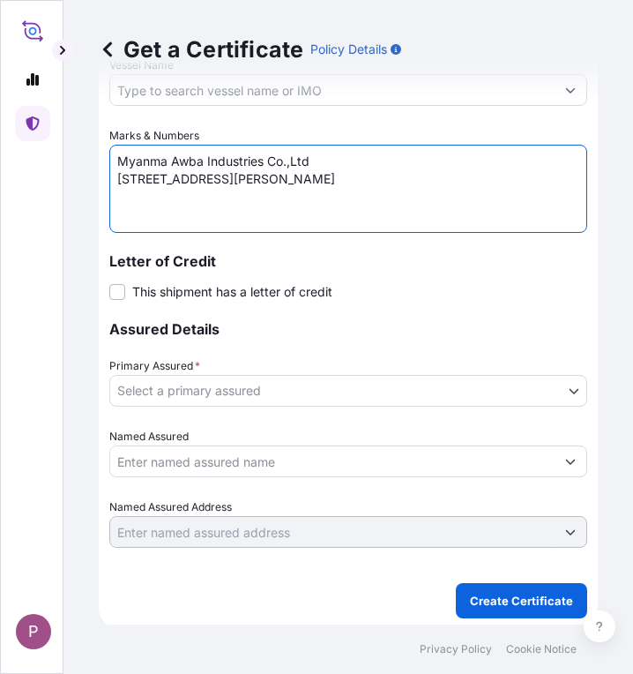
type textarea "Myanma Awba Industries Co.,Ltd [STREET_ADDRESS][PERSON_NAME]"
click at [347, 395] on body "P Get a Certificate Policy Details Route Details Cover door to port - Add loadi…" at bounding box center [316, 337] width 633 height 674
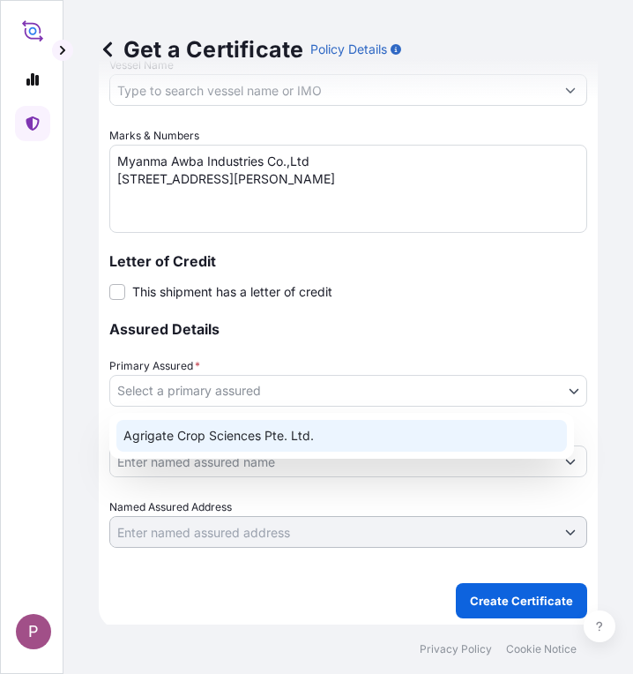
click at [335, 430] on div "Agrigate Crop Sciences Pte. Ltd." at bounding box center [341, 436] width 451 height 32
select select "31456"
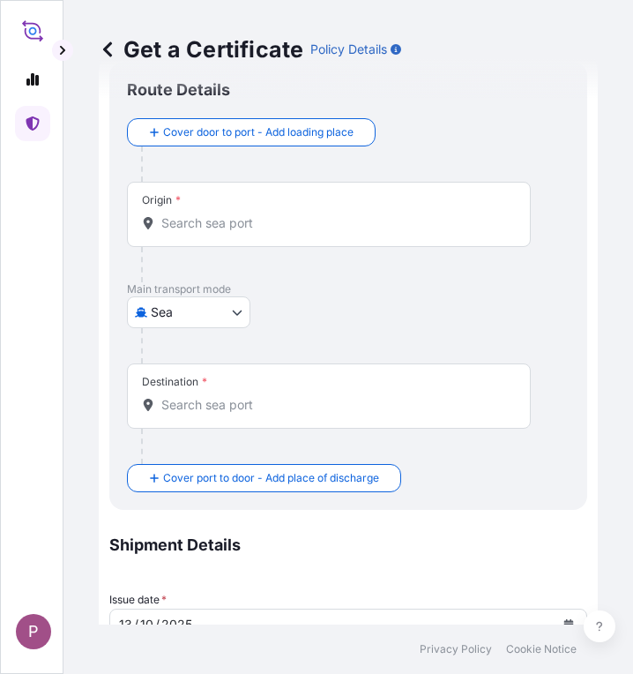
scroll to position [0, 0]
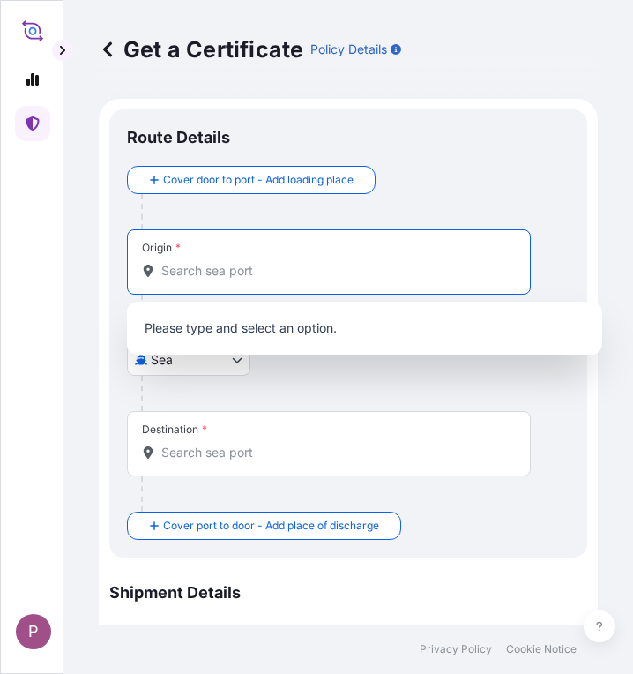
click at [213, 273] on input "Origin *" at bounding box center [334, 271] width 347 height 18
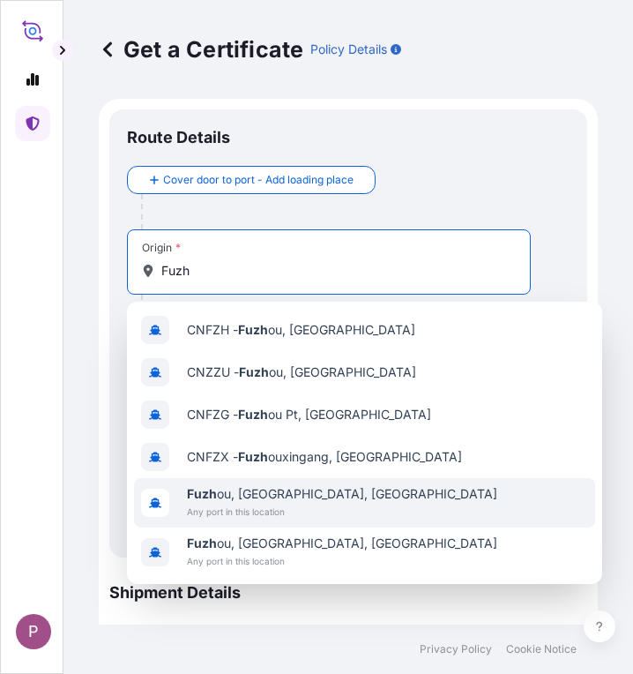
click at [321, 508] on div "Fuzh ou, [GEOGRAPHIC_DATA], [GEOGRAPHIC_DATA] Any port in this location" at bounding box center [364, 502] width 461 height 49
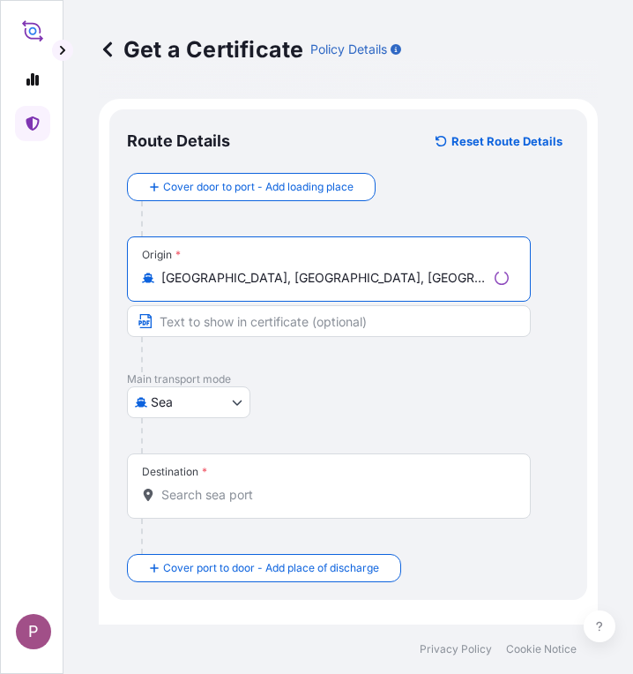
type input "[GEOGRAPHIC_DATA], [GEOGRAPHIC_DATA], [GEOGRAPHIC_DATA]"
click at [264, 497] on input "Destination *" at bounding box center [334, 495] width 347 height 18
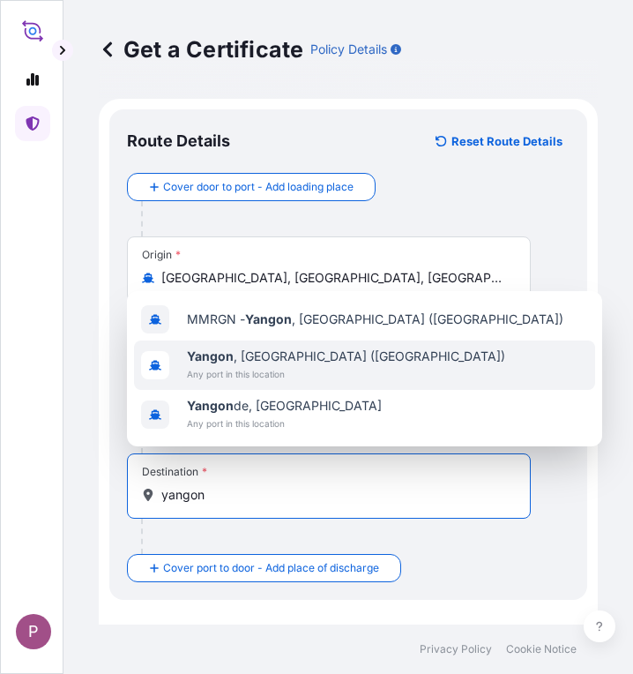
click at [264, 370] on span "Any port in this location" at bounding box center [346, 374] width 318 height 18
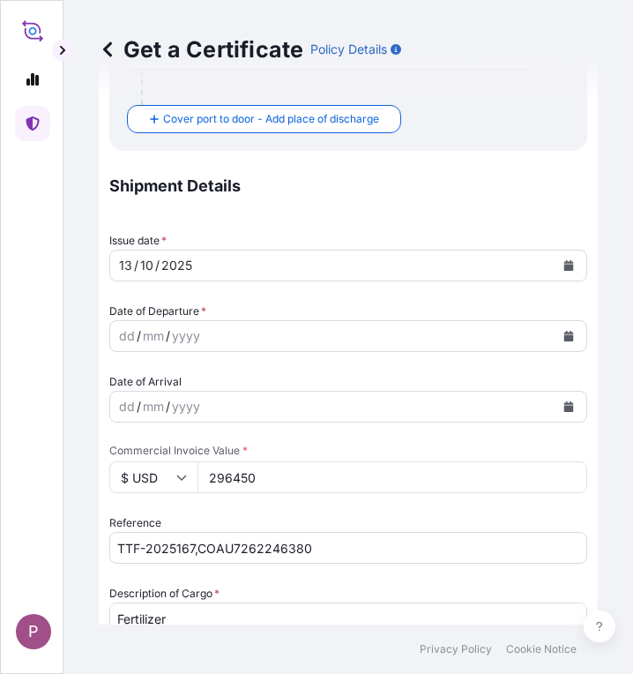
scroll to position [529, 0]
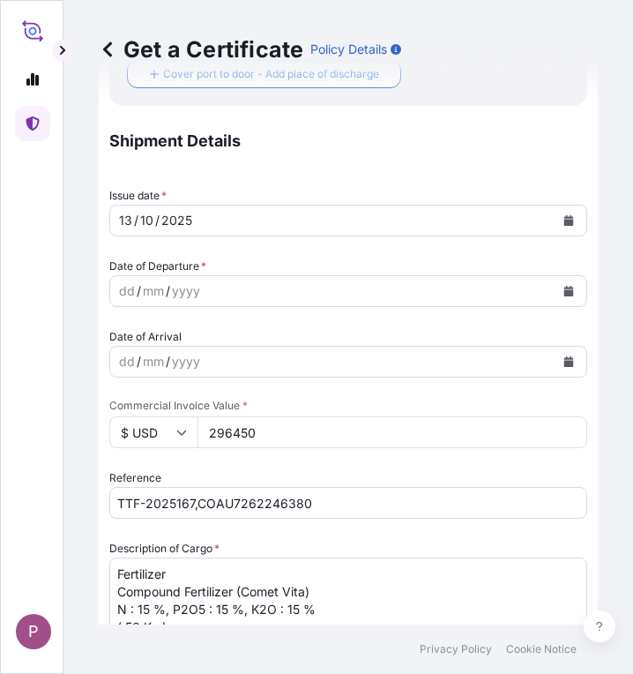
type input "[GEOGRAPHIC_DATA], [GEOGRAPHIC_DATA] ([GEOGRAPHIC_DATA])"
click at [564, 291] on icon "Calendar" at bounding box center [569, 291] width 10 height 11
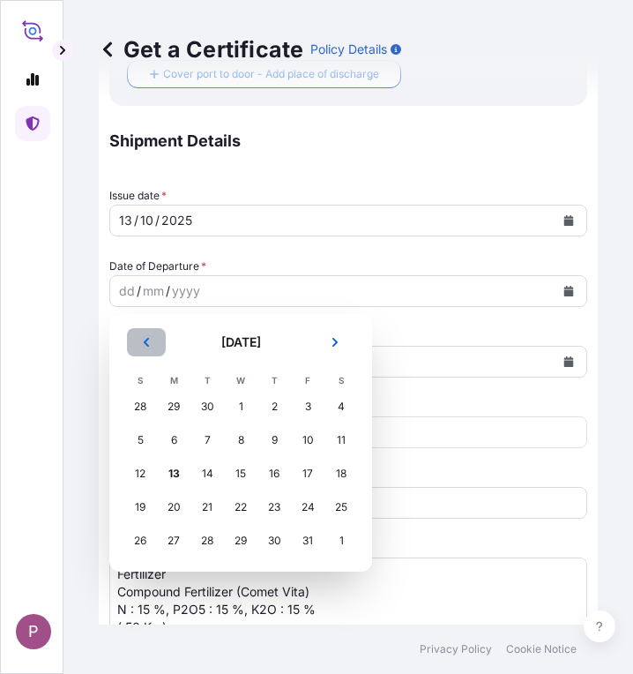
click at [143, 337] on icon "Previous" at bounding box center [146, 342] width 11 height 11
click at [240, 475] on div "17" at bounding box center [241, 474] width 32 height 32
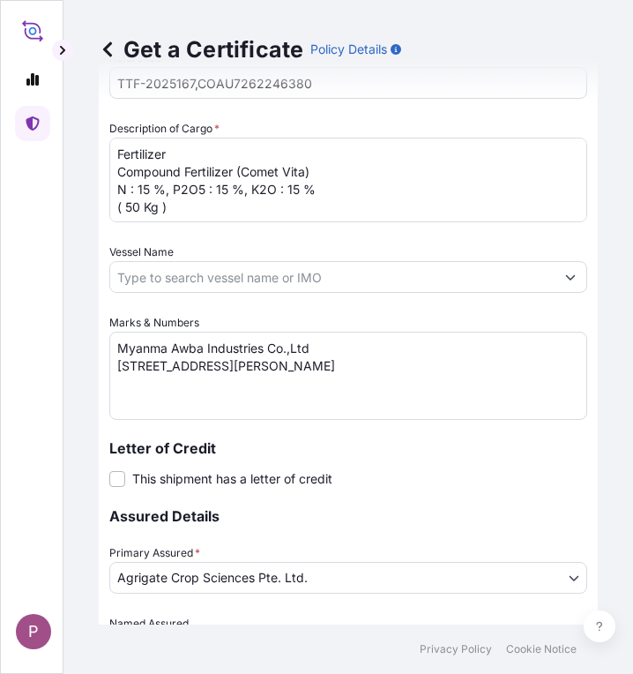
scroll to position [1139, 0]
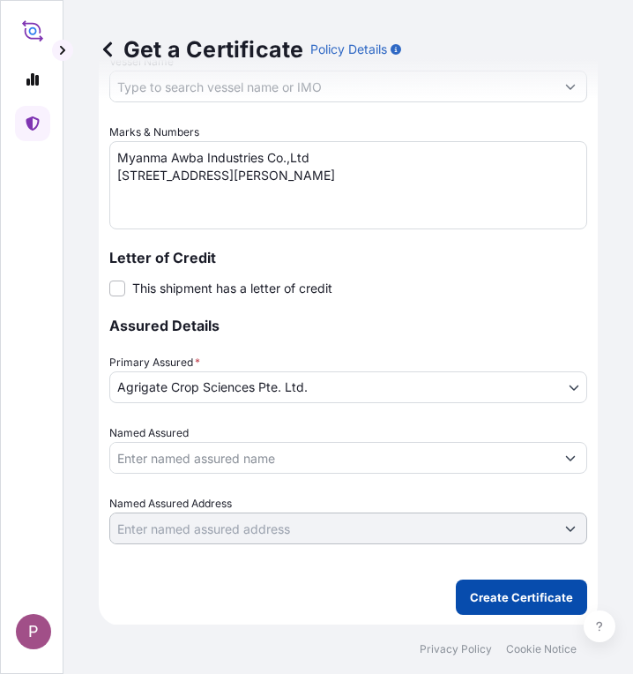
click at [474, 599] on p "Create Certificate" at bounding box center [521, 597] width 103 height 18
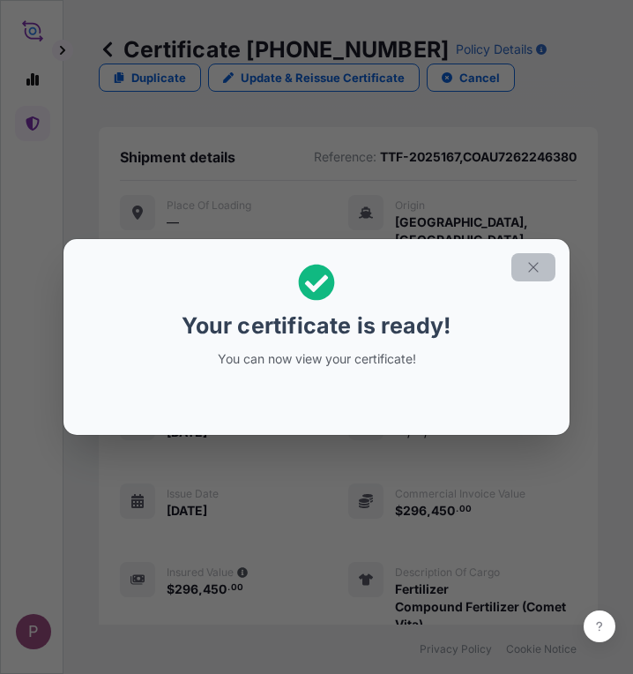
click at [539, 265] on icon "button" at bounding box center [534, 267] width 16 height 16
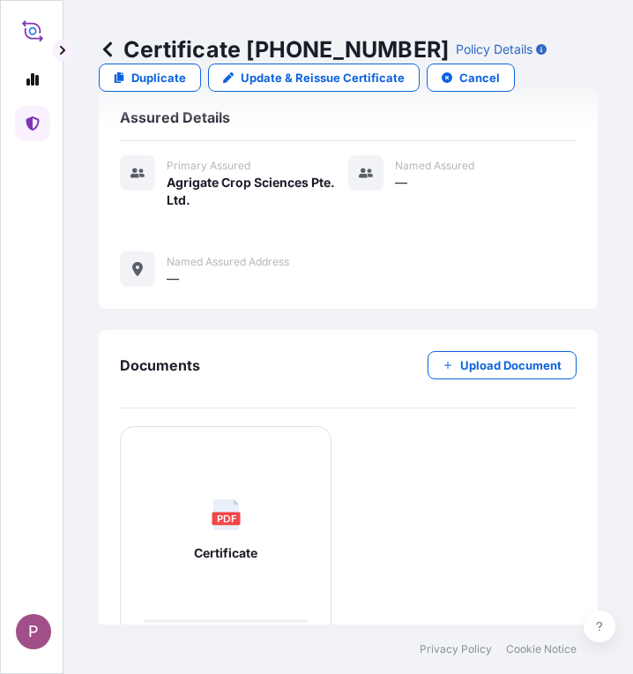
scroll to position [803, 0]
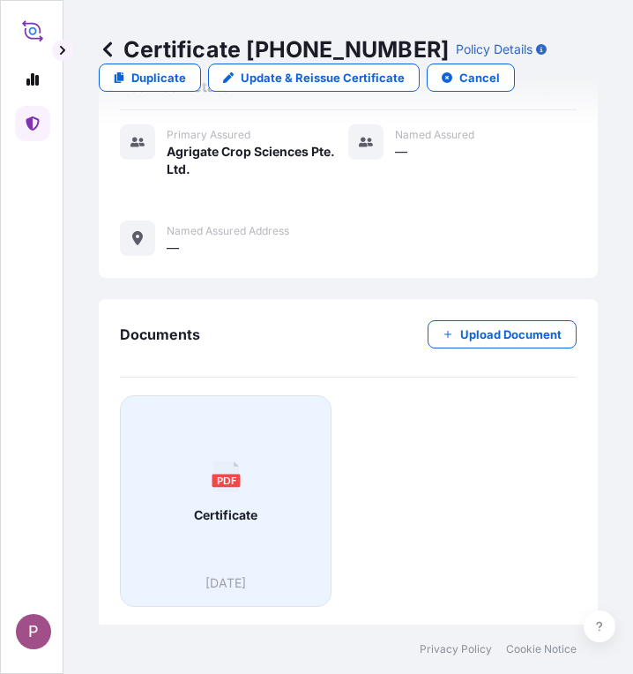
click at [261, 521] on div "PDF Certificate" at bounding box center [226, 492] width 182 height 164
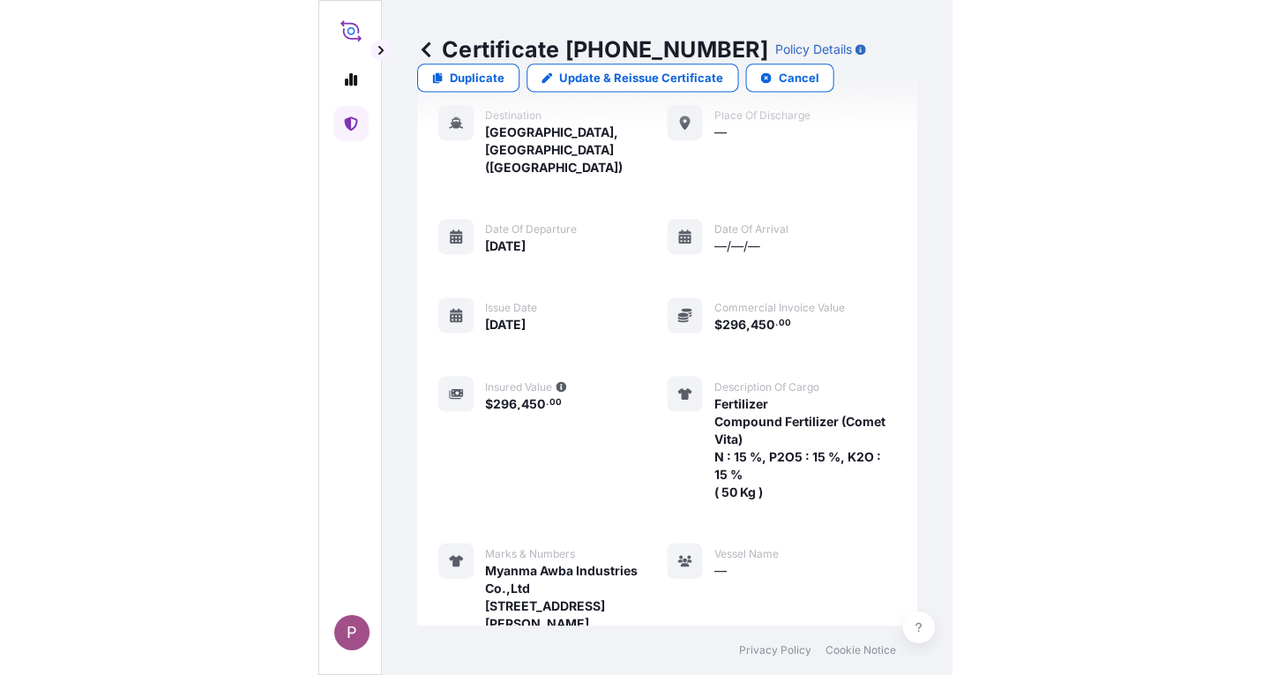
scroll to position [0, 0]
